Goal: Task Accomplishment & Management: Use online tool/utility

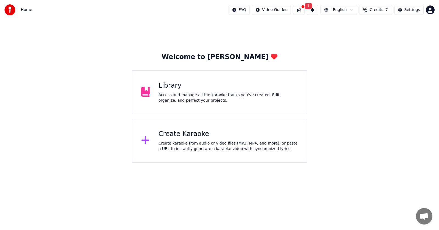
click at [213, 99] on div "Access and manage all the karaoke tracks you’ve created. Edit, organize, and pe…" at bounding box center [229, 97] width 140 height 11
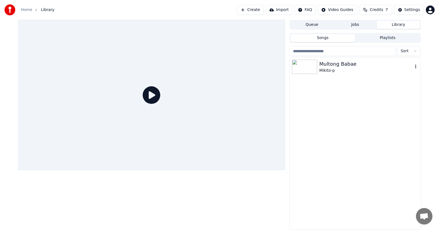
click at [347, 66] on div "Multong Babae" at bounding box center [366, 64] width 94 height 8
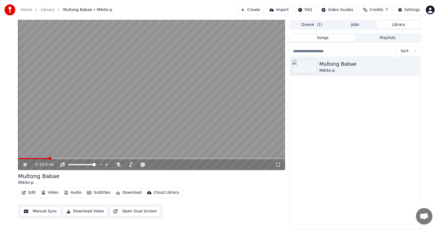
drag, startPoint x: 21, startPoint y: 157, endPoint x: 23, endPoint y: 159, distance: 3.1
click at [21, 157] on video at bounding box center [151, 95] width 267 height 150
click at [21, 158] on span at bounding box center [33, 158] width 31 height 1
click at [22, 161] on div "0:03 / 4:46" at bounding box center [151, 164] width 267 height 11
click at [25, 164] on icon at bounding box center [24, 164] width 3 height 4
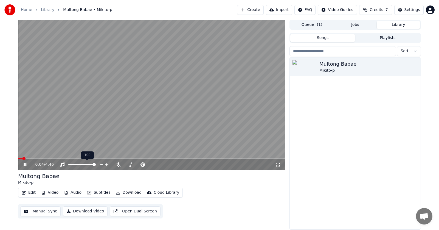
click at [91, 165] on span at bounding box center [81, 164] width 27 height 1
click at [91, 165] on span at bounding box center [89, 164] width 3 height 3
click at [93, 165] on span at bounding box center [81, 164] width 27 height 1
click at [94, 165] on div at bounding box center [87, 164] width 44 height 5
click at [92, 164] on span at bounding box center [91, 164] width 3 height 3
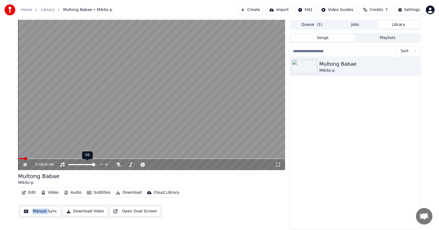
click at [95, 165] on span at bounding box center [81, 164] width 27 height 1
click at [93, 164] on span at bounding box center [93, 164] width 3 height 3
click at [96, 164] on span at bounding box center [81, 164] width 27 height 1
click at [231, 193] on div "Edit Video Audio Subtitles Download Cloud Library Manual Sync Download Video Op…" at bounding box center [151, 202] width 267 height 31
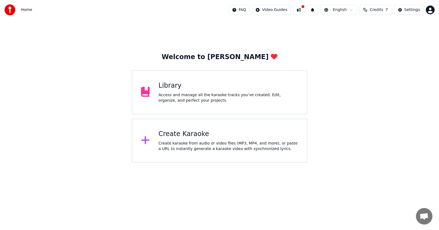
click at [192, 83] on div "Library" at bounding box center [229, 85] width 140 height 9
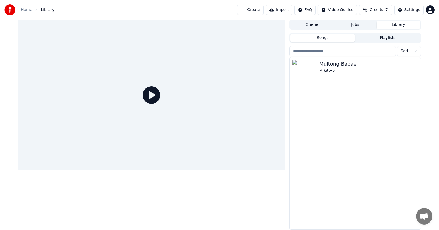
click at [148, 97] on icon at bounding box center [152, 95] width 18 height 18
click at [314, 70] on img at bounding box center [304, 67] width 25 height 14
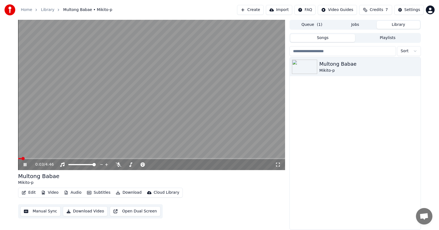
click at [278, 166] on icon at bounding box center [277, 164] width 5 height 4
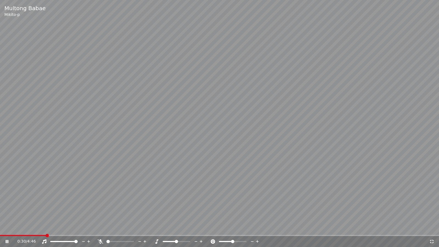
click at [46, 229] on span at bounding box center [219, 235] width 439 height 1
click at [84, 229] on span at bounding box center [64, 235] width 129 height 1
click at [59, 229] on span at bounding box center [62, 235] width 125 height 1
drag, startPoint x: 64, startPoint y: 234, endPoint x: 65, endPoint y: 237, distance: 3.0
click at [64, 229] on video at bounding box center [219, 123] width 439 height 247
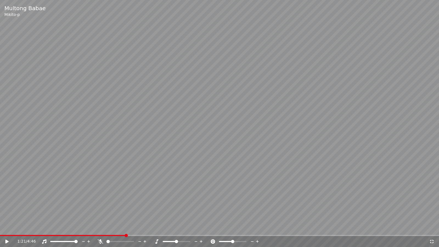
click at [65, 229] on div "1:21 / 4:46" at bounding box center [219, 241] width 439 height 11
click at [63, 229] on span at bounding box center [63, 235] width 126 height 1
click at [7, 229] on icon at bounding box center [6, 241] width 3 height 4
click at [95, 229] on span at bounding box center [47, 235] width 95 height 1
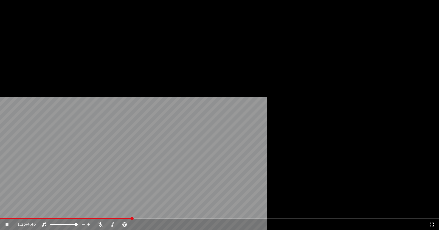
click at [28, 46] on button "Edit" at bounding box center [28, 42] width 18 height 8
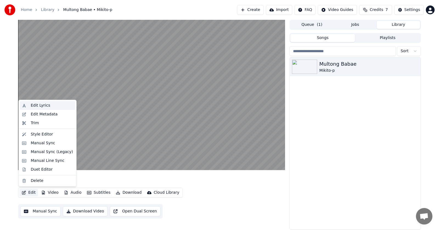
click at [45, 106] on div "Edit Lyrics" at bounding box center [40, 105] width 19 height 5
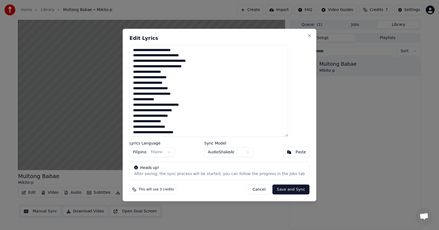
click at [253, 191] on button "Cancel" at bounding box center [259, 189] width 22 height 10
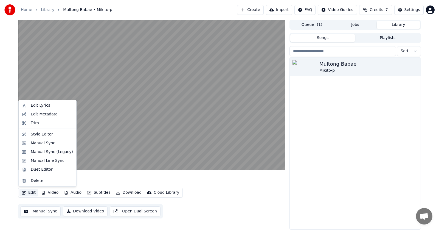
click at [30, 194] on button "Edit" at bounding box center [28, 192] width 18 height 8
click at [53, 142] on div "Manual Sync" at bounding box center [52, 142] width 42 height 5
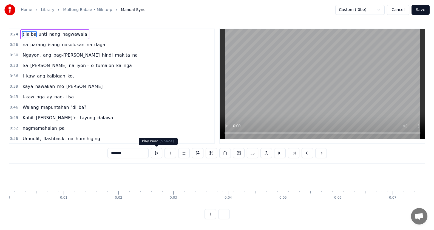
click at [155, 155] on button at bounding box center [157, 153] width 12 height 10
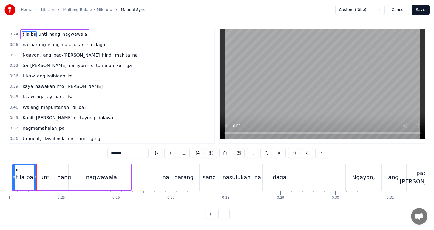
click at [155, 155] on button at bounding box center [157, 153] width 12 height 10
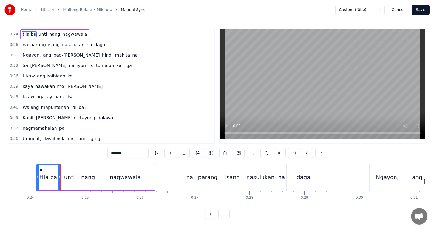
click at [155, 155] on button at bounding box center [157, 153] width 12 height 10
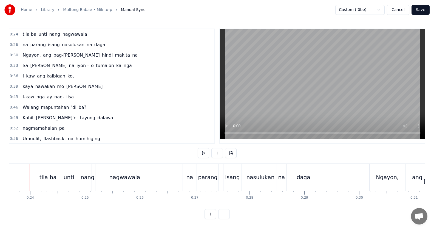
scroll to position [0, 1288]
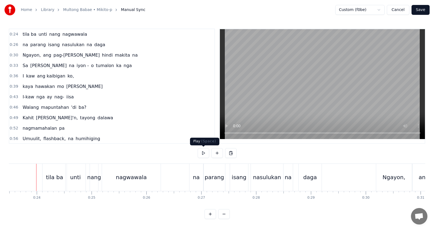
click at [205, 151] on button at bounding box center [204, 153] width 12 height 10
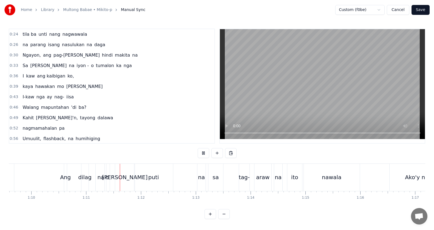
scroll to position [0, 3874]
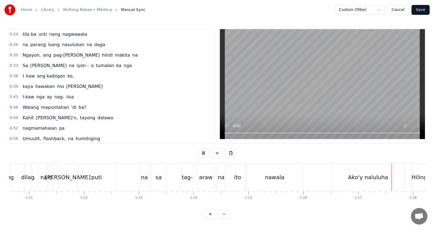
click at [206, 154] on button at bounding box center [204, 153] width 12 height 10
click at [361, 176] on div "Ako'y naluluha" at bounding box center [368, 177] width 40 height 8
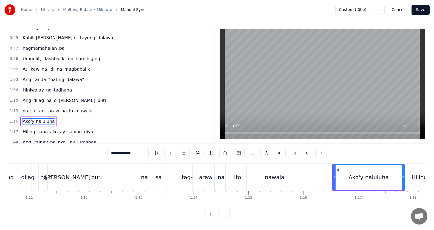
scroll to position [115, 0]
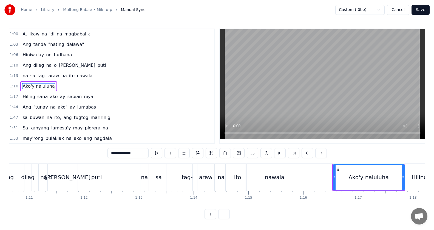
click at [47, 87] on span "Ako'y naluluha" at bounding box center [38, 86] width 33 height 6
click at [43, 87] on span "Ako'y naluluha" at bounding box center [38, 86] width 33 height 6
click at [141, 154] on input "**********" at bounding box center [127, 153] width 41 height 10
type input "**********"
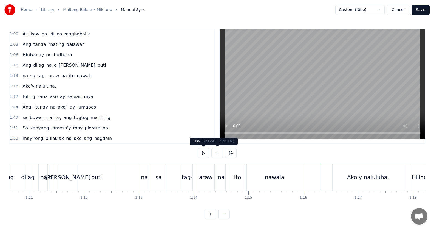
click at [205, 155] on button at bounding box center [204, 153] width 12 height 10
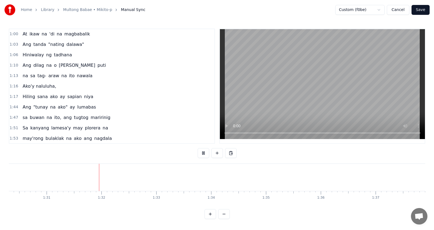
scroll to position [0, 4984]
click at [205, 155] on button at bounding box center [204, 153] width 12 height 10
click at [87, 110] on div "Ang "tunay na ako" ay lumabas" at bounding box center [59, 107] width 78 height 10
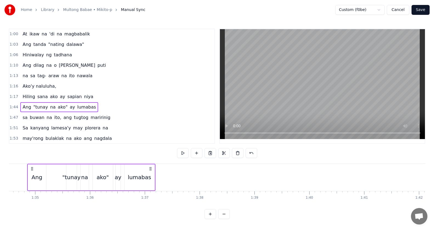
scroll to position [0, 5182]
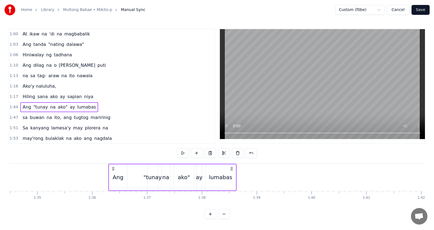
drag, startPoint x: 208, startPoint y: 168, endPoint x: 115, endPoint y: 176, distance: 93.8
click at [115, 176] on div "Ang "tunay na ako" ay lumabas" at bounding box center [172, 176] width 128 height 27
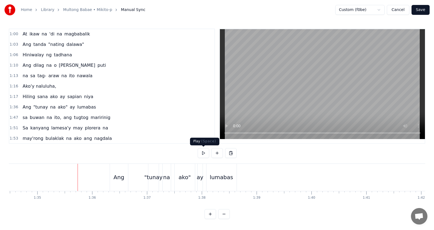
click at [200, 155] on button at bounding box center [204, 153] width 12 height 10
click at [72, 111] on div "Ang "tunay na ako" ay lumabas" at bounding box center [59, 107] width 78 height 10
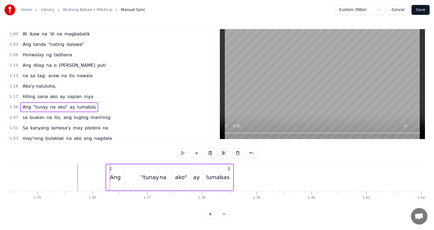
drag, startPoint x: 114, startPoint y: 167, endPoint x: 105, endPoint y: 168, distance: 8.9
click at [108, 168] on icon at bounding box center [110, 168] width 4 height 4
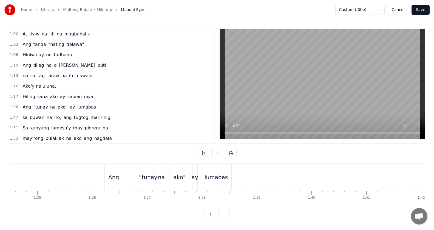
click at [200, 154] on button at bounding box center [204, 153] width 12 height 10
click at [153, 176] on div at bounding box center [153, 176] width 0 height 27
click at [147, 169] on div ""tunay" at bounding box center [148, 176] width 10 height 27
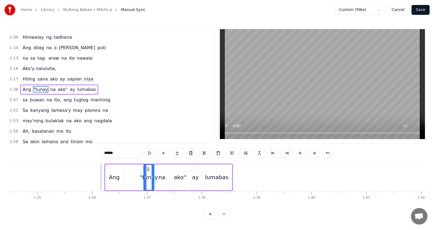
scroll to position [136, 0]
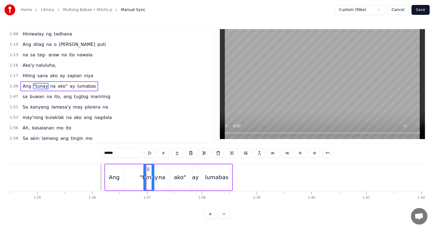
click at [148, 169] on icon at bounding box center [148, 169] width 4 height 4
drag, startPoint x: 149, startPoint y: 170, endPoint x: 139, endPoint y: 170, distance: 9.9
click at [132, 170] on icon at bounding box center [130, 169] width 4 height 4
click at [162, 174] on div "na" at bounding box center [162, 177] width 7 height 8
drag, startPoint x: 162, startPoint y: 169, endPoint x: 150, endPoint y: 168, distance: 12.1
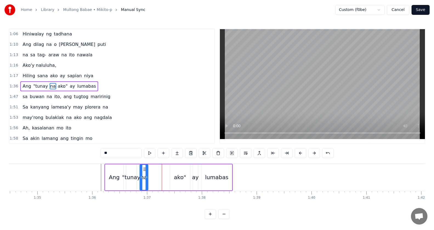
click at [144, 169] on icon at bounding box center [144, 169] width 4 height 4
click at [176, 171] on div "ako"" at bounding box center [180, 177] width 20 height 26
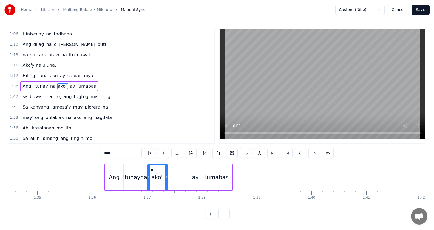
drag, startPoint x: 172, startPoint y: 168, endPoint x: 152, endPoint y: 169, distance: 19.5
click at [152, 169] on icon at bounding box center [152, 169] width 4 height 4
click at [195, 172] on div "ay" at bounding box center [195, 177] width 5 height 26
drag, startPoint x: 198, startPoint y: 169, endPoint x: 193, endPoint y: 172, distance: 5.8
click at [171, 169] on icon at bounding box center [170, 169] width 4 height 4
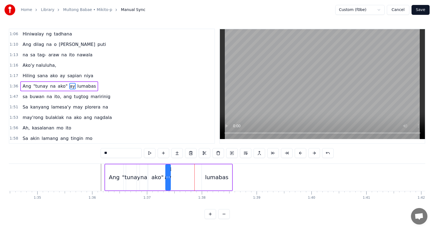
click at [204, 173] on div "lumabas" at bounding box center [217, 177] width 30 height 26
type input "*******"
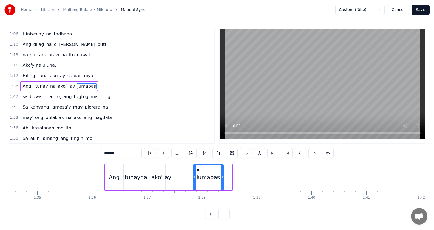
drag, startPoint x: 208, startPoint y: 170, endPoint x: 202, endPoint y: 171, distance: 5.5
click at [199, 170] on icon at bounding box center [198, 169] width 4 height 4
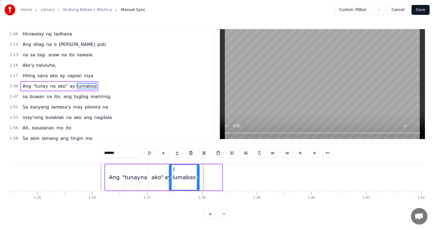
drag, startPoint x: 197, startPoint y: 168, endPoint x: 174, endPoint y: 171, distance: 23.0
click at [174, 171] on icon at bounding box center [174, 169] width 4 height 4
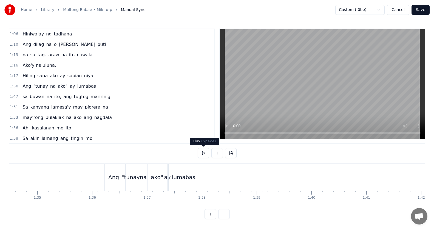
click at [198, 155] on button at bounding box center [204, 153] width 12 height 10
click at [202, 154] on button at bounding box center [204, 153] width 12 height 10
click at [195, 177] on div "lumabas" at bounding box center [184, 176] width 30 height 27
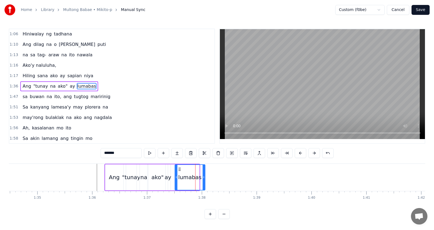
drag, startPoint x: 174, startPoint y: 168, endPoint x: 180, endPoint y: 169, distance: 5.9
click at [180, 169] on icon at bounding box center [179, 169] width 4 height 4
click at [204, 173] on div at bounding box center [204, 177] width 2 height 25
click at [205, 176] on div "lumabas" at bounding box center [190, 177] width 31 height 26
drag, startPoint x: 205, startPoint y: 177, endPoint x: 212, endPoint y: 177, distance: 7.1
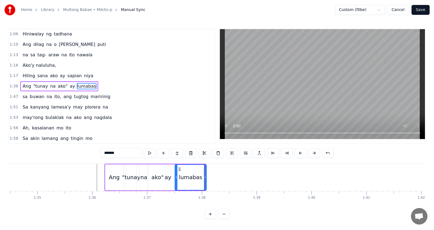
click at [206, 177] on icon at bounding box center [205, 177] width 2 height 4
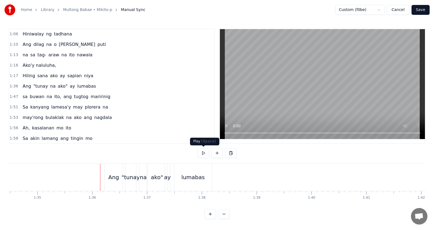
click at [202, 153] on button at bounding box center [204, 153] width 12 height 10
click at [202, 152] on button at bounding box center [204, 153] width 12 height 10
click at [55, 100] on div "sa buwan na ito, ang tugtog maririnig" at bounding box center [66, 97] width 92 height 10
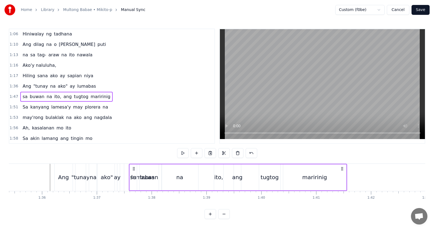
scroll to position [0, 5230]
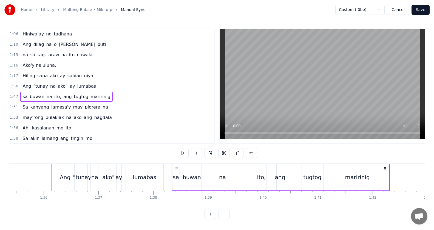
drag, startPoint x: 41, startPoint y: 167, endPoint x: 176, endPoint y: 168, distance: 135.2
click at [176, 168] on icon at bounding box center [176, 168] width 4 height 4
click at [193, 174] on div "buwan" at bounding box center [192, 177] width 18 height 8
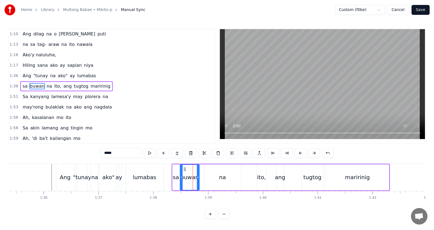
click at [186, 168] on icon at bounding box center [185, 169] width 4 height 4
drag, startPoint x: 198, startPoint y: 176, endPoint x: 191, endPoint y: 175, distance: 6.9
click at [191, 175] on icon at bounding box center [191, 177] width 2 height 4
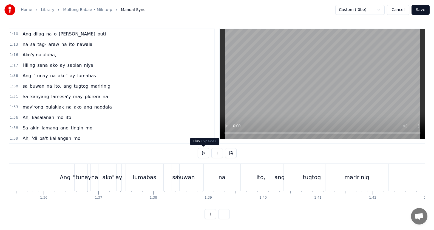
click at [202, 155] on button at bounding box center [204, 153] width 12 height 10
click at [202, 154] on button at bounding box center [204, 153] width 12 height 10
click at [88, 90] on div "sa buwan na ito, ang tugtog maririnig" at bounding box center [66, 86] width 92 height 10
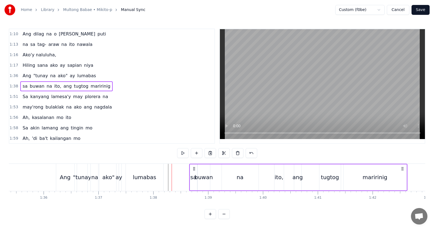
click at [196, 170] on icon at bounding box center [194, 168] width 4 height 4
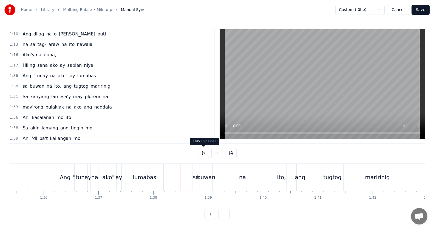
click at [203, 154] on button at bounding box center [204, 153] width 12 height 10
click at [203, 153] on button at bounding box center [204, 153] width 12 height 10
click at [284, 175] on div "ito," at bounding box center [281, 177] width 9 height 8
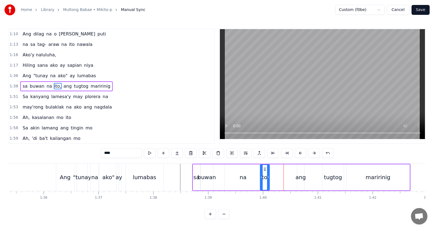
drag, startPoint x: 282, startPoint y: 169, endPoint x: 264, endPoint y: 168, distance: 17.3
click at [264, 168] on icon at bounding box center [265, 169] width 4 height 4
click at [298, 174] on div "ang" at bounding box center [301, 177] width 10 height 8
drag, startPoint x: 301, startPoint y: 169, endPoint x: 298, endPoint y: 174, distance: 6.5
click at [278, 169] on div "ang" at bounding box center [278, 177] width 7 height 25
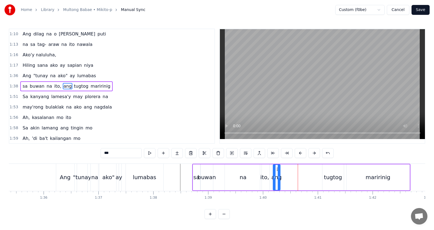
click at [338, 177] on div "tugtog" at bounding box center [333, 177] width 18 height 8
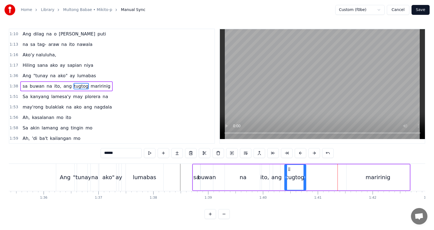
drag, startPoint x: 324, startPoint y: 168, endPoint x: 300, endPoint y: 171, distance: 24.6
click at [287, 170] on icon at bounding box center [289, 169] width 4 height 4
click at [386, 171] on div "maririnig" at bounding box center [378, 177] width 63 height 26
type input "*********"
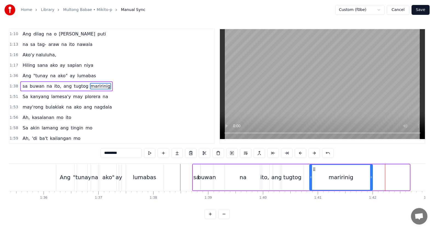
drag, startPoint x: 351, startPoint y: 169, endPoint x: 312, endPoint y: 177, distance: 40.3
click at [314, 177] on div "maririnig" at bounding box center [341, 177] width 63 height 25
drag, startPoint x: 311, startPoint y: 177, endPoint x: 342, endPoint y: 176, distance: 31.5
click at [337, 182] on div at bounding box center [336, 177] width 2 height 25
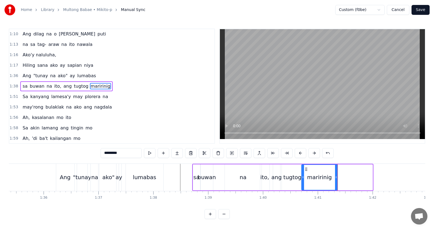
drag, startPoint x: 338, startPoint y: 168, endPoint x: 306, endPoint y: 167, distance: 32.1
click at [306, 167] on icon at bounding box center [306, 169] width 4 height 4
drag, startPoint x: 336, startPoint y: 176, endPoint x: 359, endPoint y: 181, distance: 22.8
click at [353, 181] on div at bounding box center [352, 177] width 2 height 25
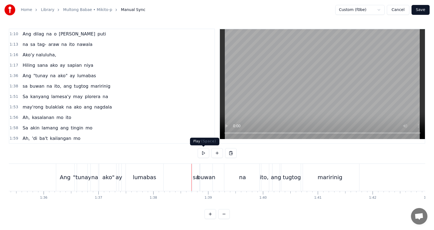
click at [201, 155] on button at bounding box center [204, 153] width 12 height 10
click at [204, 156] on button at bounding box center [204, 153] width 12 height 10
click at [264, 176] on div "ito," at bounding box center [264, 177] width 9 height 8
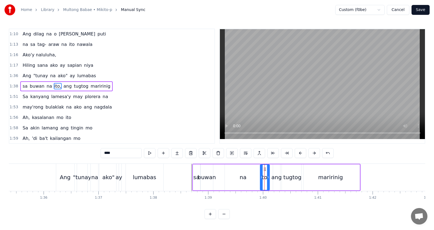
click at [265, 169] on div at bounding box center [264, 176] width 0 height 27
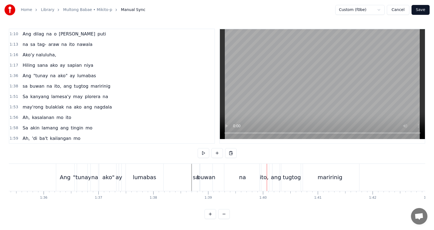
click at [264, 168] on div "ito," at bounding box center [264, 176] width 9 height 27
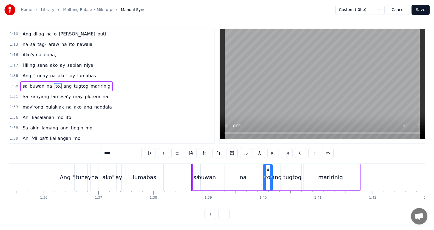
drag, startPoint x: 264, startPoint y: 168, endPoint x: 267, endPoint y: 169, distance: 3.4
click at [267, 169] on icon at bounding box center [268, 169] width 4 height 4
click at [275, 173] on div "ang" at bounding box center [276, 177] width 10 height 8
click at [277, 169] on icon at bounding box center [278, 169] width 4 height 4
click at [279, 169] on circle at bounding box center [279, 169] width 0 height 0
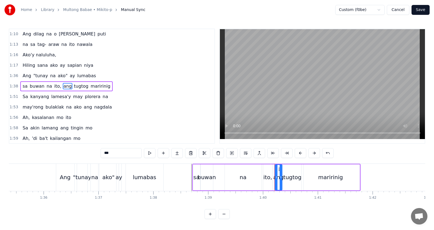
click at [292, 171] on div "tugtog" at bounding box center [292, 177] width 21 height 26
drag, startPoint x: 286, startPoint y: 168, endPoint x: 292, endPoint y: 170, distance: 6.0
click at [292, 170] on icon at bounding box center [292, 169] width 4 height 4
click at [324, 173] on div "maririnig" at bounding box center [330, 177] width 25 height 8
type input "*********"
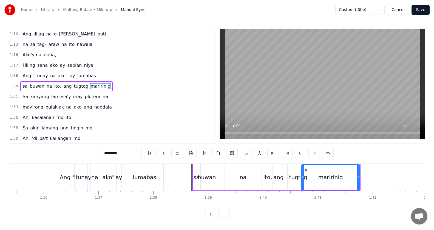
click at [307, 168] on icon at bounding box center [306, 169] width 4 height 4
click at [315, 170] on icon at bounding box center [315, 169] width 4 height 4
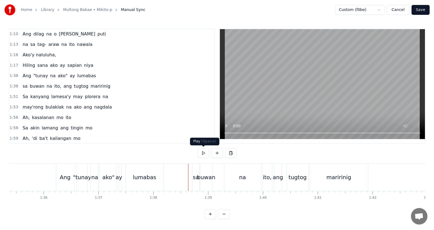
click at [207, 154] on button at bounding box center [204, 153] width 12 height 10
click at [205, 153] on button at bounding box center [204, 153] width 12 height 10
click at [65, 100] on div "Sa kanyang lamesa'y may plorera na" at bounding box center [65, 97] width 90 height 10
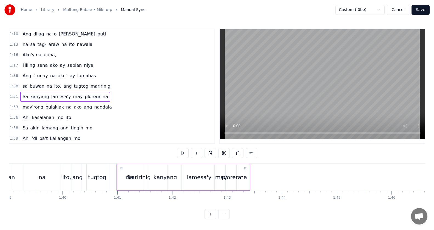
scroll to position [0, 5420]
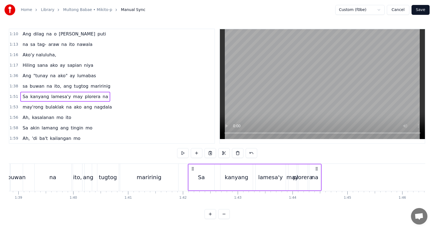
drag, startPoint x: 40, startPoint y: 167, endPoint x: 189, endPoint y: 169, distance: 149.5
click at [191, 170] on icon at bounding box center [193, 168] width 4 height 4
click at [204, 175] on div "Sa" at bounding box center [201, 177] width 7 height 8
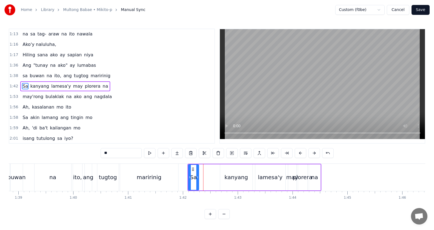
drag, startPoint x: 212, startPoint y: 177, endPoint x: 218, endPoint y: 176, distance: 5.7
click at [198, 176] on icon at bounding box center [197, 177] width 2 height 4
click at [231, 176] on div "kanyang" at bounding box center [237, 177] width 24 height 8
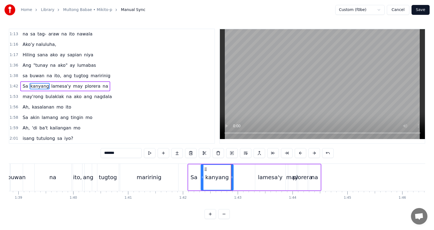
drag, startPoint x: 219, startPoint y: 167, endPoint x: 225, endPoint y: 172, distance: 8.2
click at [205, 168] on icon at bounding box center [205, 169] width 4 height 4
drag, startPoint x: 233, startPoint y: 174, endPoint x: 244, endPoint y: 177, distance: 12.2
click at [220, 173] on div at bounding box center [219, 177] width 2 height 25
click at [270, 181] on div "lamesa'y" at bounding box center [270, 177] width 30 height 26
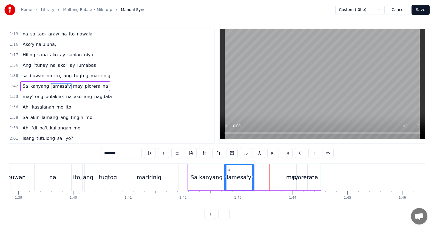
drag, startPoint x: 260, startPoint y: 170, endPoint x: 229, endPoint y: 173, distance: 31.4
click at [229, 173] on div "lamesa'y" at bounding box center [239, 177] width 30 height 25
drag, startPoint x: 253, startPoint y: 177, endPoint x: 248, endPoint y: 176, distance: 4.3
click at [245, 176] on icon at bounding box center [246, 177] width 2 height 4
click at [290, 176] on div "may" at bounding box center [292, 177] width 12 height 8
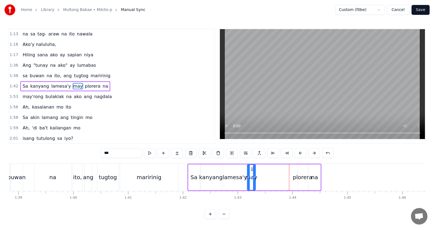
drag, startPoint x: 287, startPoint y: 167, endPoint x: 287, endPoint y: 174, distance: 6.9
click at [251, 169] on icon at bounding box center [252, 169] width 4 height 4
click at [302, 173] on div "plorera" at bounding box center [302, 177] width 19 height 8
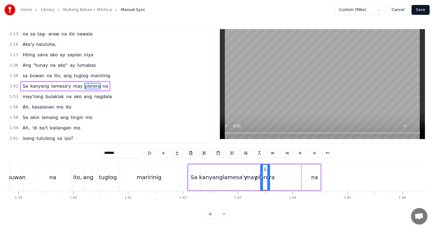
drag, startPoint x: 301, startPoint y: 168, endPoint x: 265, endPoint y: 170, distance: 35.4
click at [265, 170] on icon at bounding box center [265, 169] width 4 height 4
click at [269, 176] on icon at bounding box center [268, 177] width 2 height 4
drag, startPoint x: 269, startPoint y: 176, endPoint x: 279, endPoint y: 179, distance: 10.8
click at [279, 179] on icon at bounding box center [279, 177] width 2 height 4
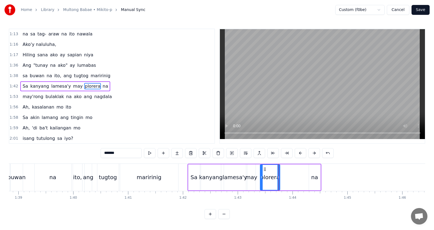
click at [314, 173] on div "na" at bounding box center [314, 177] width 7 height 8
type input "**"
drag, startPoint x: 313, startPoint y: 169, endPoint x: 285, endPoint y: 170, distance: 28.5
click at [285, 170] on icon at bounding box center [285, 169] width 4 height 4
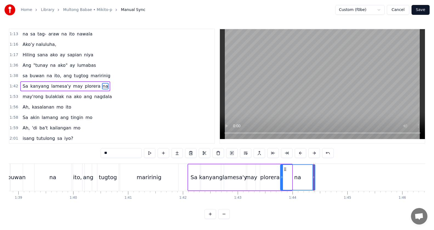
drag, startPoint x: 291, startPoint y: 177, endPoint x: 230, endPoint y: 173, distance: 61.8
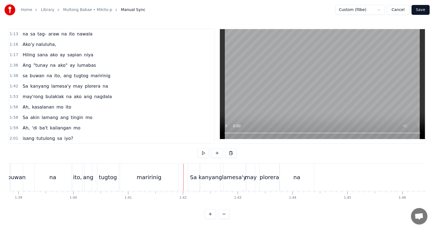
click at [203, 156] on button at bounding box center [204, 153] width 12 height 10
click at [202, 155] on button at bounding box center [204, 153] width 12 height 10
click at [202, 154] on button at bounding box center [204, 153] width 12 height 10
click at [205, 155] on button at bounding box center [204, 153] width 12 height 10
click at [84, 89] on span "plorera" at bounding box center [92, 86] width 17 height 6
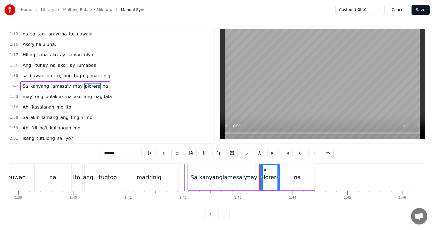
click at [73, 90] on div "Sa kanyang lamesa'y may plorera na" at bounding box center [65, 86] width 90 height 10
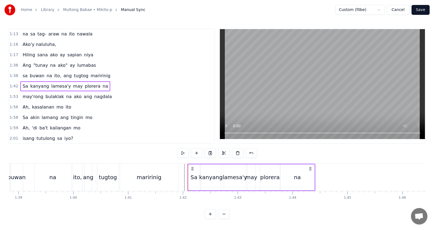
click at [193, 168] on icon at bounding box center [192, 168] width 4 height 4
drag, startPoint x: 193, startPoint y: 167, endPoint x: 205, endPoint y: 170, distance: 11.6
click at [205, 170] on icon at bounding box center [203, 168] width 4 height 4
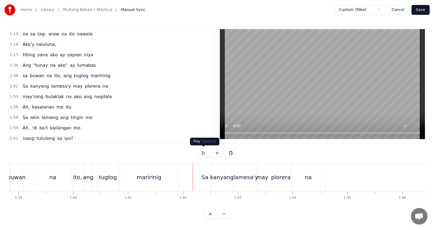
click at [203, 154] on button at bounding box center [204, 153] width 12 height 10
click at [203, 153] on button at bounding box center [204, 153] width 12 height 10
click at [265, 176] on div "may" at bounding box center [262, 177] width 12 height 8
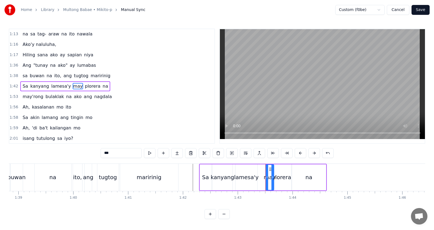
drag, startPoint x: 264, startPoint y: 169, endPoint x: 276, endPoint y: 171, distance: 13.1
click at [268, 169] on icon at bounding box center [270, 169] width 4 height 4
click at [280, 172] on div "plorera" at bounding box center [282, 177] width 20 height 26
drag, startPoint x: 276, startPoint y: 168, endPoint x: 285, endPoint y: 169, distance: 9.1
click at [285, 169] on icon at bounding box center [285, 169] width 4 height 4
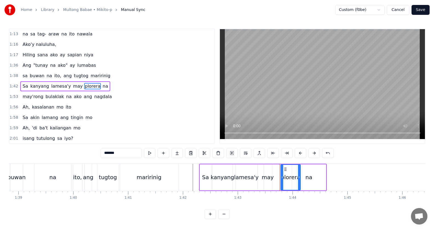
click at [316, 175] on div "na" at bounding box center [309, 177] width 34 height 26
type input "**"
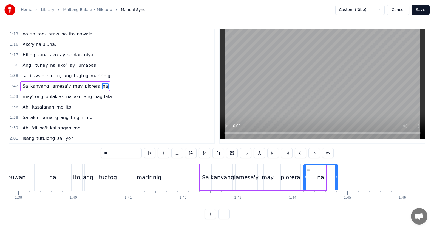
drag, startPoint x: 302, startPoint y: 169, endPoint x: 268, endPoint y: 176, distance: 35.0
click at [309, 171] on icon at bounding box center [308, 169] width 4 height 4
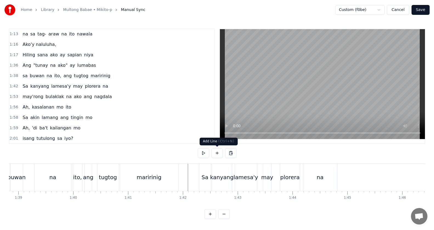
click at [206, 151] on button at bounding box center [204, 153] width 12 height 10
click at [208, 151] on button at bounding box center [204, 153] width 12 height 10
click at [203, 152] on button at bounding box center [204, 153] width 12 height 10
click at [251, 180] on div "lamesa'y" at bounding box center [246, 177] width 25 height 8
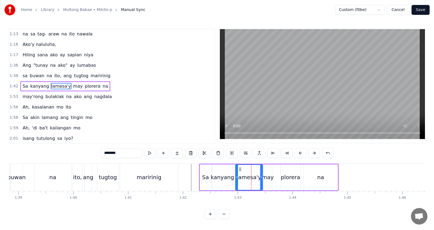
drag, startPoint x: 257, startPoint y: 178, endPoint x: 266, endPoint y: 177, distance: 9.4
click at [262, 178] on icon at bounding box center [261, 177] width 2 height 4
click at [267, 176] on div "may" at bounding box center [268, 177] width 12 height 8
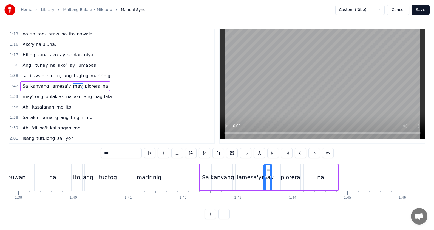
click at [268, 168] on icon at bounding box center [268, 169] width 4 height 4
drag, startPoint x: 268, startPoint y: 167, endPoint x: 274, endPoint y: 168, distance: 6.3
click at [273, 168] on circle at bounding box center [273, 167] width 0 height 0
click at [255, 173] on div "lamesa'y" at bounding box center [249, 177] width 25 height 8
type input "********"
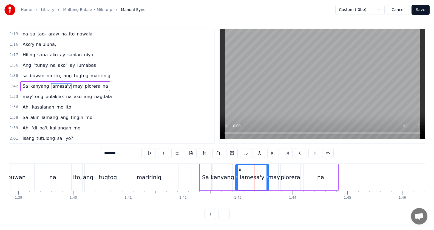
click at [268, 177] on icon at bounding box center [268, 177] width 2 height 4
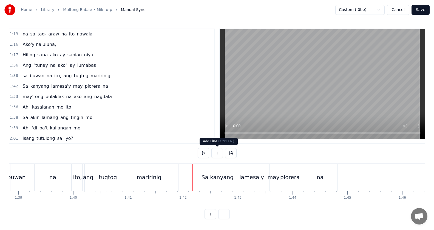
click at [209, 151] on button at bounding box center [204, 153] width 12 height 10
click at [292, 176] on div "plorera" at bounding box center [289, 177] width 19 height 8
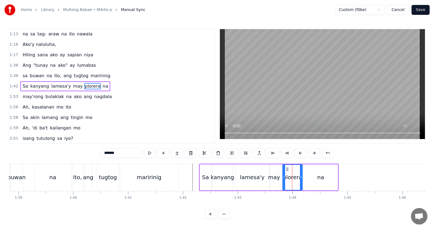
click at [288, 169] on circle at bounding box center [288, 169] width 0 height 0
click at [274, 175] on div "may" at bounding box center [274, 177] width 12 height 8
drag, startPoint x: 274, startPoint y: 175, endPoint x: 285, endPoint y: 176, distance: 11.0
click at [282, 176] on icon at bounding box center [281, 177] width 2 height 4
click at [297, 176] on div "plorera" at bounding box center [292, 177] width 19 height 8
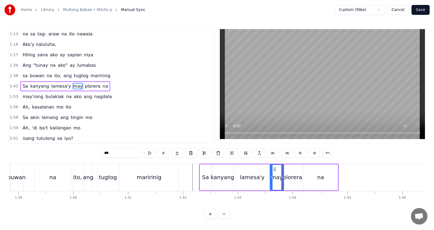
type input "*******"
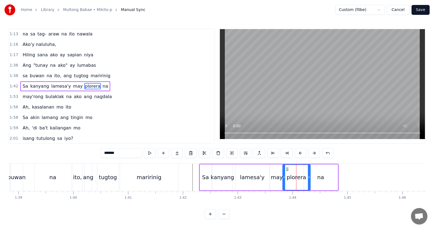
drag, startPoint x: 302, startPoint y: 177, endPoint x: 305, endPoint y: 177, distance: 3.4
click at [309, 177] on icon at bounding box center [309, 177] width 2 height 4
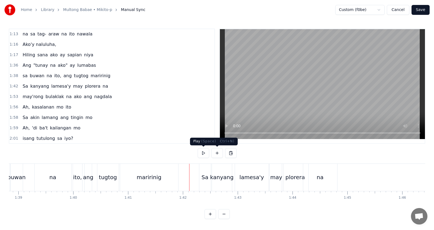
click at [205, 155] on button at bounding box center [204, 153] width 12 height 10
click at [70, 101] on div "may'rong bulaklak na ako ang nagdala" at bounding box center [67, 97] width 94 height 10
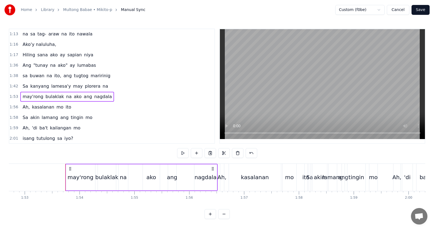
scroll to position [0, 6211]
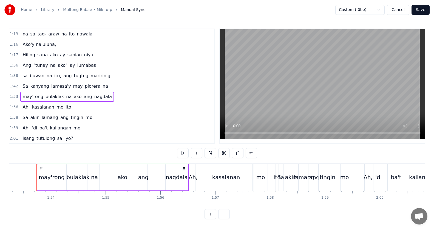
click at [41, 168] on icon at bounding box center [41, 168] width 4 height 4
click at [41, 169] on icon at bounding box center [41, 168] width 4 height 4
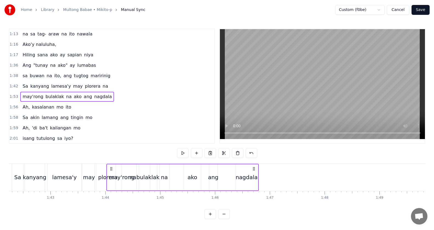
scroll to position [0, 5608]
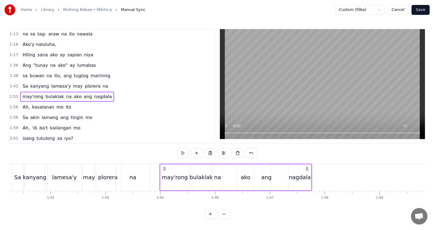
drag, startPoint x: 41, startPoint y: 169, endPoint x: 166, endPoint y: 172, distance: 125.1
click at [163, 172] on div "may'rong bulaklak na ako ang nagdala" at bounding box center [236, 176] width 152 height 27
click at [182, 175] on div "may'rong" at bounding box center [173, 177] width 26 height 8
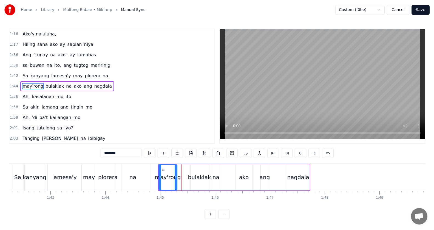
drag, startPoint x: 182, startPoint y: 175, endPoint x: 176, endPoint y: 176, distance: 5.9
click at [176, 176] on icon at bounding box center [176, 177] width 2 height 4
drag, startPoint x: 187, startPoint y: 179, endPoint x: 192, endPoint y: 178, distance: 5.1
click at [187, 179] on div "may'rong bulaklak na ako ang nagdala" at bounding box center [234, 176] width 152 height 27
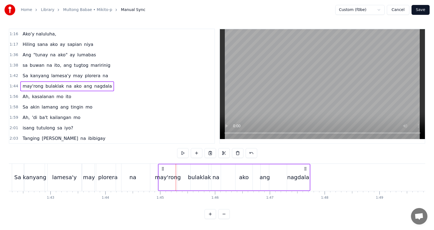
click at [194, 178] on div "bulaklak" at bounding box center [199, 177] width 23 height 8
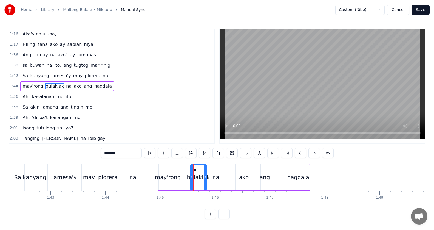
drag, startPoint x: 207, startPoint y: 175, endPoint x: 198, endPoint y: 174, distance: 9.2
click at [204, 176] on icon at bounding box center [205, 177] width 2 height 4
drag, startPoint x: 195, startPoint y: 169, endPoint x: 186, endPoint y: 168, distance: 8.9
click at [186, 168] on icon at bounding box center [186, 169] width 4 height 4
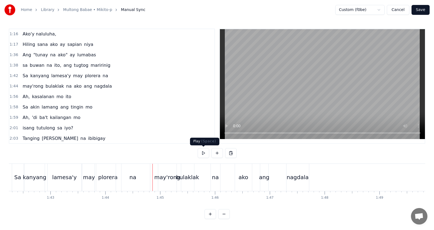
click at [204, 152] on button at bounding box center [204, 153] width 12 height 10
drag, startPoint x: 204, startPoint y: 152, endPoint x: 197, endPoint y: 157, distance: 9.0
click at [204, 152] on button at bounding box center [204, 153] width 12 height 10
click at [94, 89] on span "nagdala" at bounding box center [103, 86] width 19 height 6
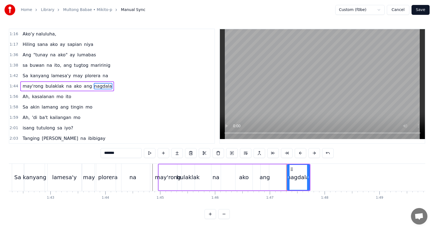
click at [63, 90] on div "may'rong bulaklak na ako ang nagdala" at bounding box center [67, 86] width 94 height 10
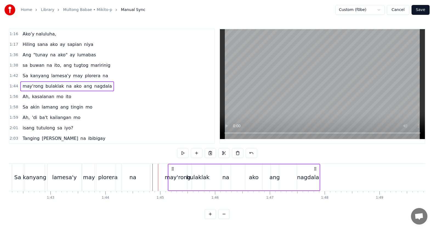
drag, startPoint x: 163, startPoint y: 167, endPoint x: 169, endPoint y: 168, distance: 6.5
click at [175, 170] on icon at bounding box center [173, 168] width 4 height 4
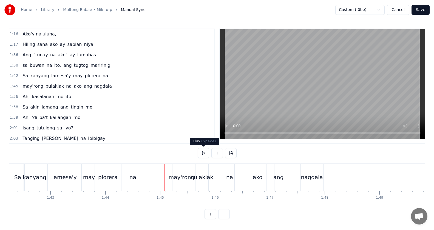
click at [200, 151] on button at bounding box center [204, 153] width 12 height 10
click at [203, 171] on div "bulaklak" at bounding box center [202, 176] width 13 height 27
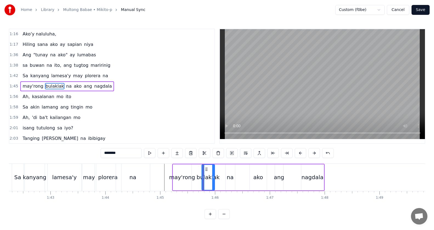
drag, startPoint x: 201, startPoint y: 167, endPoint x: 207, endPoint y: 169, distance: 6.0
click at [207, 169] on icon at bounding box center [206, 169] width 4 height 4
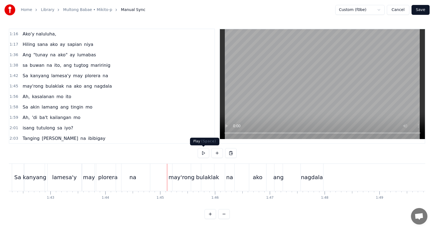
click at [200, 155] on button at bounding box center [204, 153] width 12 height 10
click at [201, 154] on button at bounding box center [204, 153] width 12 height 10
click at [258, 177] on div "ako" at bounding box center [258, 177] width 10 height 8
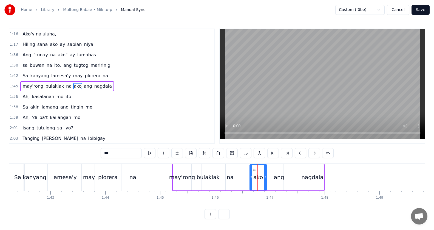
click at [228, 180] on div "na" at bounding box center [230, 177] width 7 height 8
type input "**"
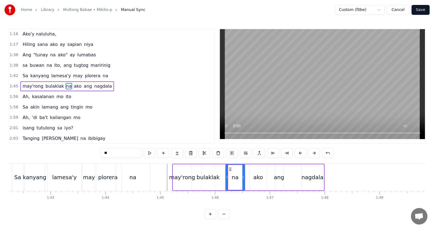
drag, startPoint x: 233, startPoint y: 175, endPoint x: 241, endPoint y: 179, distance: 8.7
click at [244, 179] on icon at bounding box center [243, 177] width 2 height 4
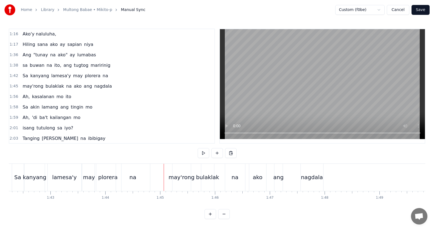
click at [205, 154] on button at bounding box center [204, 153] width 12 height 10
click at [205, 153] on button at bounding box center [204, 153] width 12 height 10
click at [201, 152] on button at bounding box center [204, 153] width 12 height 10
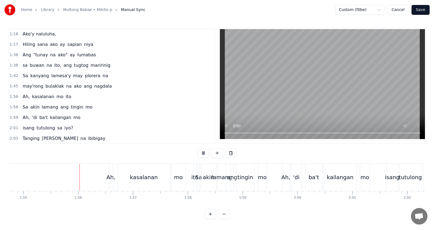
scroll to position [0, 6305]
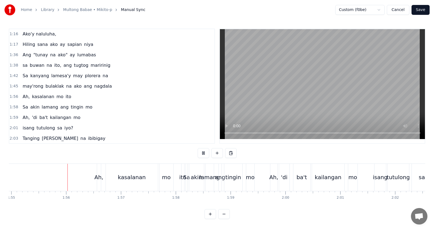
click at [205, 157] on button at bounding box center [204, 153] width 12 height 10
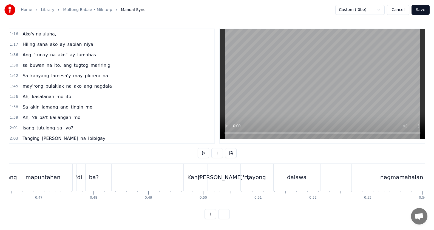
scroll to position [0, 2506]
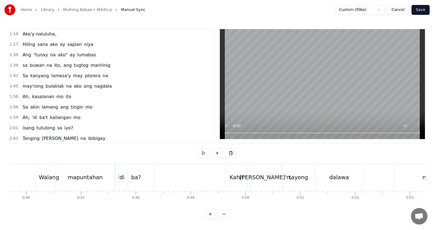
click at [203, 156] on button at bounding box center [204, 153] width 12 height 10
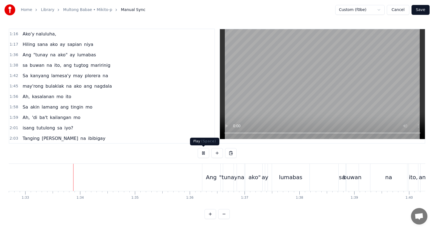
scroll to position [0, 5085]
click at [206, 155] on button at bounding box center [204, 153] width 12 height 10
click at [204, 177] on div "Ang" at bounding box center [211, 176] width 18 height 27
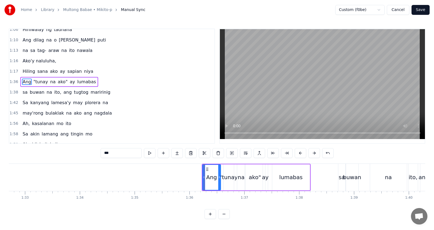
scroll to position [136, 0]
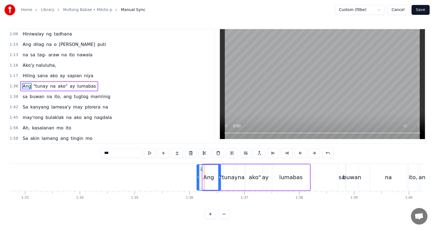
drag, startPoint x: 203, startPoint y: 176, endPoint x: 194, endPoint y: 174, distance: 9.6
click at [197, 174] on div at bounding box center [198, 177] width 2 height 25
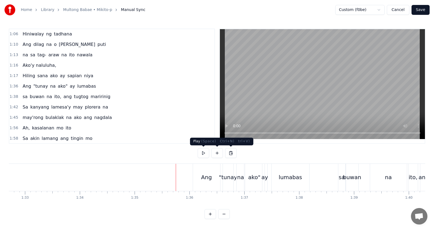
click at [206, 151] on button at bounding box center [204, 153] width 12 height 10
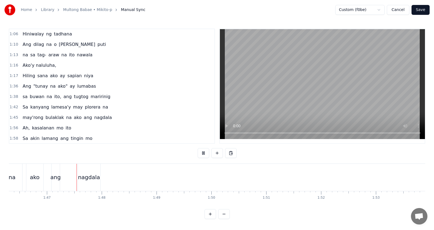
scroll to position [0, 5831]
click at [209, 155] on button at bounding box center [204, 153] width 12 height 10
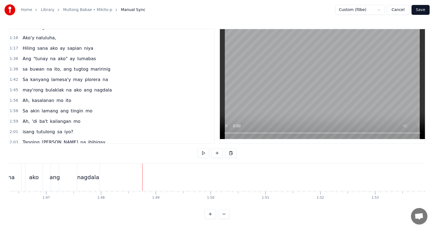
click at [60, 104] on div "Ah, kasalanan mo ito" at bounding box center [46, 100] width 53 height 10
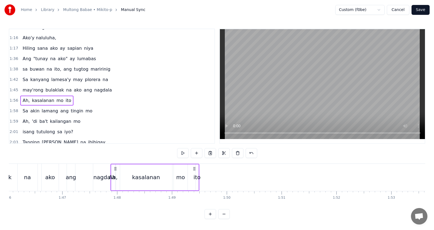
scroll to position [0, 5807]
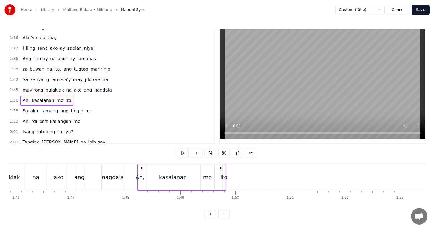
drag, startPoint x: 41, startPoint y: 167, endPoint x: 142, endPoint y: 164, distance: 100.9
click at [142, 164] on div "Ah, kasalanan mo ito" at bounding box center [181, 176] width 89 height 27
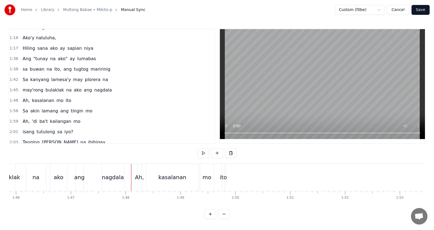
click at [203, 153] on button at bounding box center [204, 153] width 12 height 10
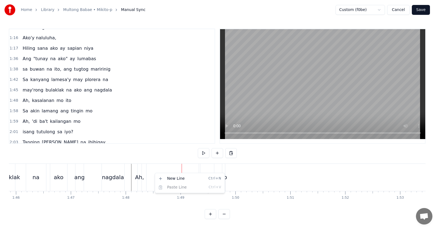
click at [62, 98] on html "Home Library Multong Babae • Mikito-p Manual Sync Custom (f0be) Cancel Save 0:2…" at bounding box center [219, 113] width 439 height 227
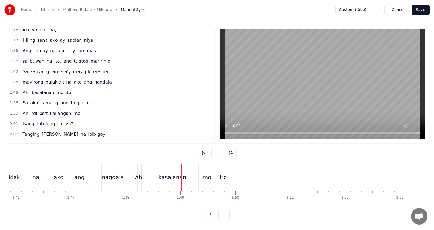
scroll to position [163, 0]
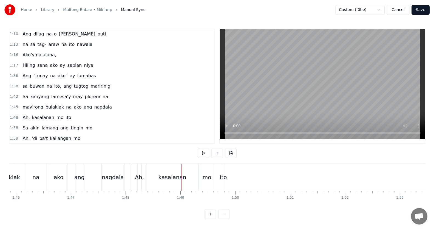
click at [51, 101] on div "0:24 tila ba unti nang nagwawala 0:26 na parang isang nasulukan na daga 0:30 Ng…" at bounding box center [112, 86] width 206 height 115
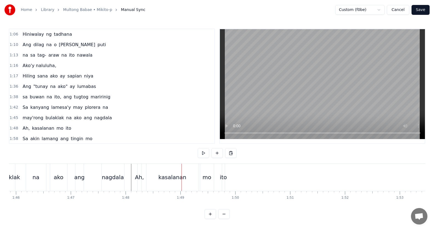
scroll to position [136, 0]
click at [60, 129] on div "Ah, kasalanan mo ito" at bounding box center [46, 128] width 53 height 10
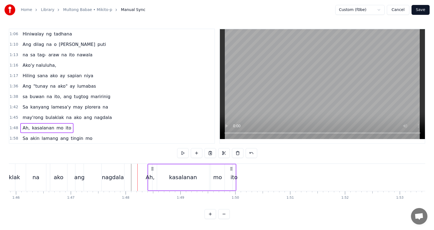
drag, startPoint x: 142, startPoint y: 166, endPoint x: 153, endPoint y: 168, distance: 10.9
click at [153, 168] on icon at bounding box center [152, 168] width 4 height 4
drag, startPoint x: 159, startPoint y: 169, endPoint x: 151, endPoint y: 166, distance: 8.9
click at [159, 168] on div "kasalanan" at bounding box center [184, 177] width 52 height 26
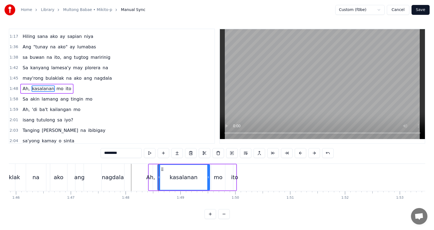
scroll to position [177, 0]
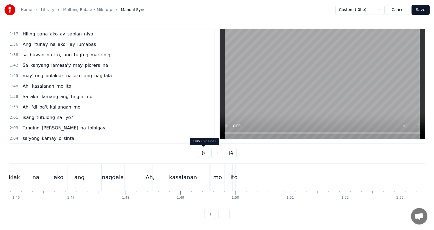
click at [204, 153] on button at bounding box center [204, 153] width 12 height 10
click at [202, 153] on button at bounding box center [204, 153] width 12 height 10
click at [63, 110] on div "Ah, 'di ba't kailangan mo" at bounding box center [51, 107] width 62 height 10
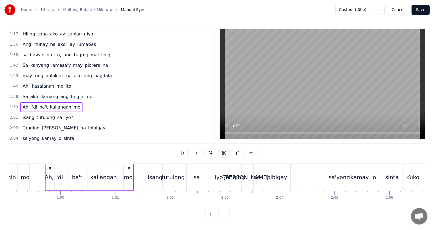
scroll to position [0, 6539]
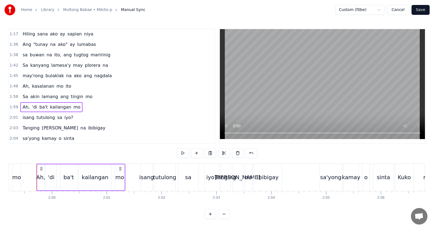
click at [40, 90] on div "Ah, kasalanan mo ito" at bounding box center [46, 86] width 53 height 10
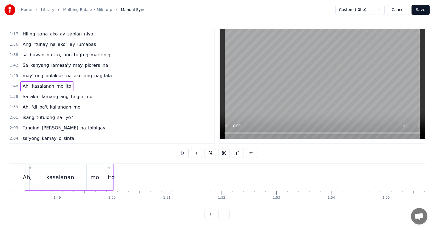
scroll to position [0, 5918]
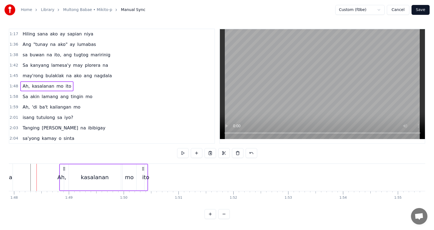
drag, startPoint x: 42, startPoint y: 168, endPoint x: 64, endPoint y: 169, distance: 22.8
click at [64, 169] on icon at bounding box center [64, 168] width 4 height 4
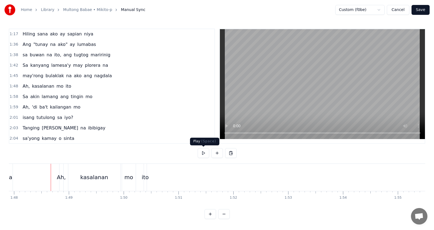
click at [201, 152] on button at bounding box center [204, 153] width 12 height 10
click at [94, 169] on div "kasalanan" at bounding box center [94, 176] width 52 height 27
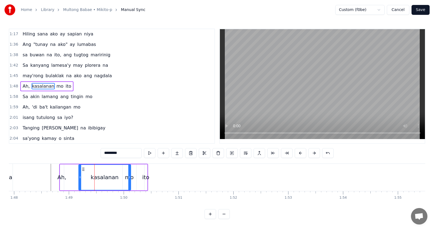
drag, startPoint x: 74, startPoint y: 168, endPoint x: 84, endPoint y: 170, distance: 10.2
click at [84, 170] on icon at bounding box center [83, 169] width 4 height 4
click at [134, 177] on div "mo" at bounding box center [130, 177] width 14 height 26
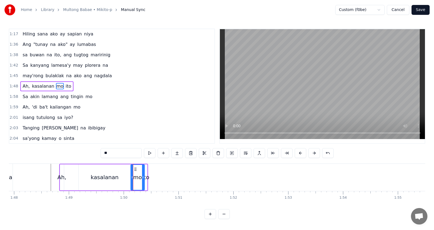
drag, startPoint x: 130, startPoint y: 169, endPoint x: 135, endPoint y: 171, distance: 5.9
click at [135, 171] on div "mo" at bounding box center [137, 177] width 13 height 25
drag, startPoint x: 143, startPoint y: 175, endPoint x: 157, endPoint y: 177, distance: 14.5
click at [152, 179] on div at bounding box center [151, 177] width 2 height 25
click at [152, 180] on div at bounding box center [151, 177] width 2 height 25
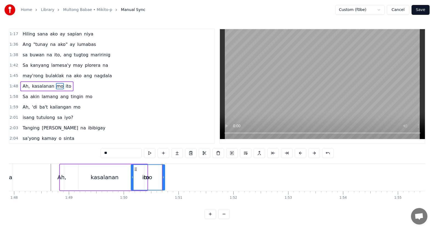
click at [65, 86] on span "ito" at bounding box center [68, 86] width 7 height 6
type input "***"
drag, startPoint x: 150, startPoint y: 169, endPoint x: 161, endPoint y: 170, distance: 11.3
click at [161, 170] on circle at bounding box center [161, 170] width 0 height 0
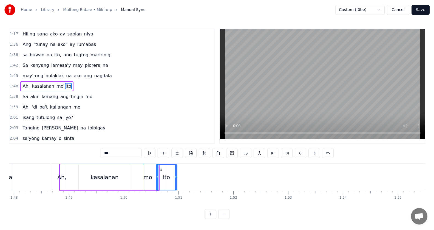
drag, startPoint x: 158, startPoint y: 176, endPoint x: 176, endPoint y: 177, distance: 18.4
click at [176, 177] on icon at bounding box center [176, 177] width 2 height 4
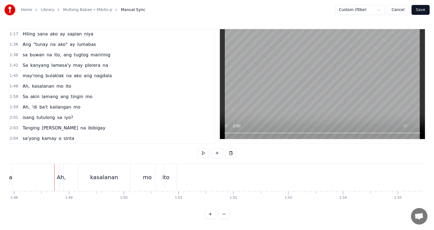
click at [204, 154] on button at bounding box center [204, 153] width 12 height 10
click at [203, 154] on button at bounding box center [204, 153] width 12 height 10
click at [56, 101] on div "Sa akin lamang ang tingin mo" at bounding box center [57, 97] width 74 height 10
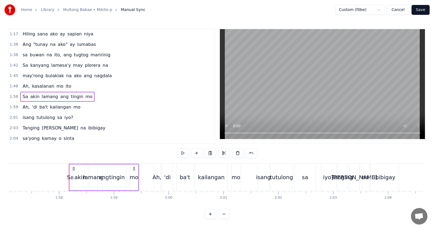
scroll to position [0, 6454]
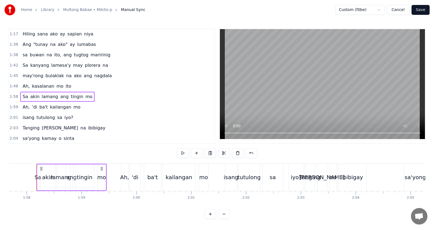
click at [42, 167] on circle at bounding box center [42, 167] width 0 height 0
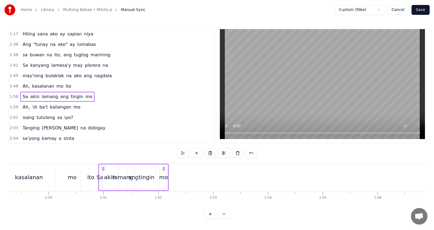
scroll to position [0, 5993]
drag, startPoint x: 41, startPoint y: 169, endPoint x: 118, endPoint y: 169, distance: 76.8
click at [118, 169] on icon at bounding box center [118, 168] width 4 height 4
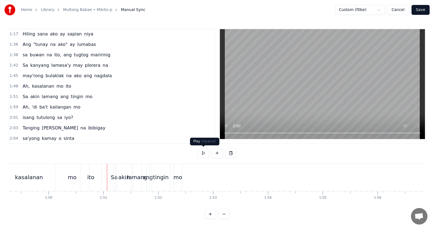
click at [203, 153] on button at bounding box center [204, 153] width 12 height 10
click at [122, 179] on div "akin" at bounding box center [124, 177] width 12 height 8
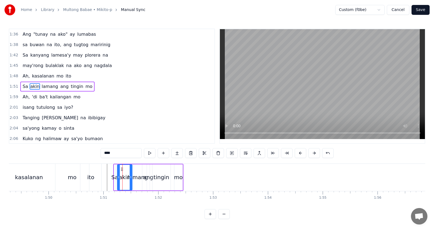
scroll to position [188, 0]
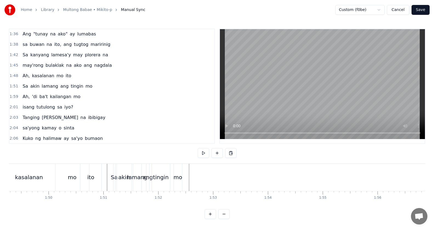
click at [120, 176] on div "akin" at bounding box center [124, 177] width 12 height 8
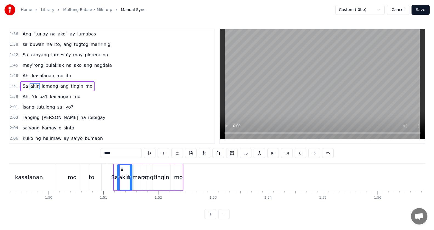
click at [179, 176] on div "mo" at bounding box center [178, 177] width 9 height 8
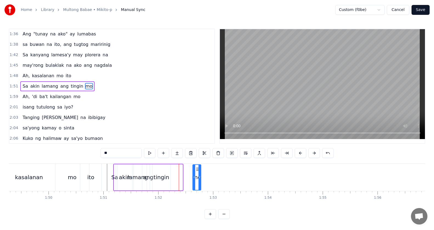
drag, startPoint x: 179, startPoint y: 168, endPoint x: 169, endPoint y: 173, distance: 10.9
click at [200, 169] on icon at bounding box center [197, 169] width 4 height 4
click at [162, 174] on div "tingin" at bounding box center [162, 177] width 16 height 8
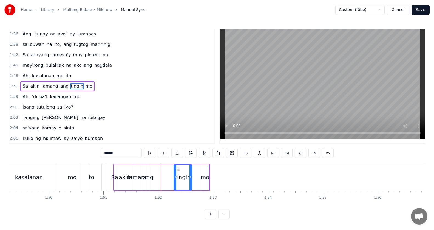
drag, startPoint x: 160, startPoint y: 168, endPoint x: 178, endPoint y: 170, distance: 18.2
click at [178, 170] on icon at bounding box center [178, 169] width 4 height 4
click at [149, 176] on div "ang" at bounding box center [148, 177] width 10 height 8
type input "***"
drag, startPoint x: 152, startPoint y: 169, endPoint x: 169, endPoint y: 172, distance: 16.7
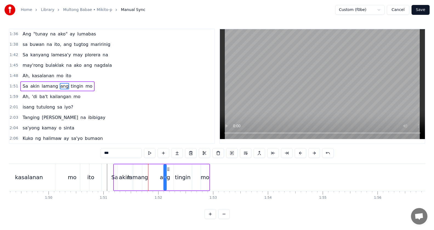
click at [169, 172] on div "Sa akin lamang ang tingin mo" at bounding box center [161, 176] width 97 height 27
click at [145, 172] on div "Sa akin lamang ang tingin mo" at bounding box center [161, 176] width 97 height 27
click at [140, 176] on div "lamang" at bounding box center [138, 177] width 21 height 8
drag, startPoint x: 139, startPoint y: 168, endPoint x: 134, endPoint y: 172, distance: 6.6
click at [153, 170] on icon at bounding box center [153, 169] width 4 height 4
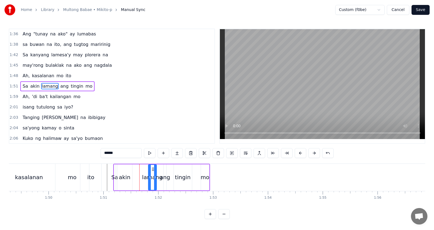
click at [129, 172] on div "akin" at bounding box center [124, 177] width 15 height 26
type input "****"
drag, startPoint x: 122, startPoint y: 169, endPoint x: 130, endPoint y: 171, distance: 8.1
click at [130, 171] on icon at bounding box center [128, 169] width 4 height 4
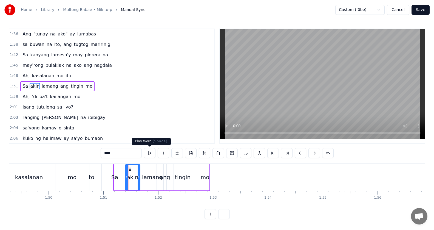
click at [152, 154] on button at bounding box center [150, 153] width 12 height 10
click at [152, 153] on button at bounding box center [150, 153] width 12 height 10
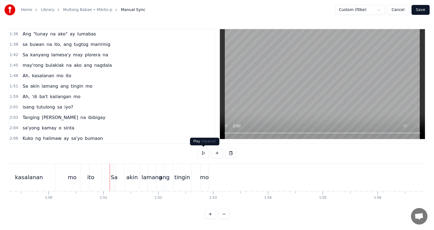
click at [203, 150] on button at bounding box center [204, 153] width 12 height 10
click at [115, 180] on div "Sa" at bounding box center [114, 177] width 7 height 8
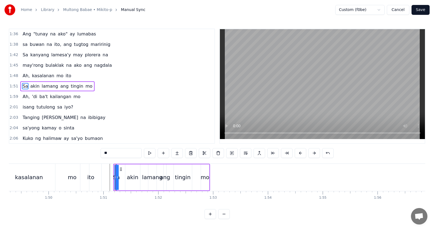
drag, startPoint x: 116, startPoint y: 179, endPoint x: 125, endPoint y: 181, distance: 8.8
click at [125, 181] on div "Sa akin lamang ang tingin mo" at bounding box center [161, 176] width 97 height 27
click at [117, 177] on div "Sa" at bounding box center [116, 177] width 7 height 8
click at [123, 179] on div "Sa akin lamang ang tingin mo" at bounding box center [162, 176] width 95 height 27
click at [117, 176] on div "Sa" at bounding box center [116, 177] width 7 height 8
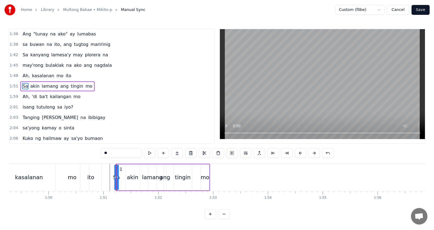
click at [121, 177] on div "Sa akin lamang ang tingin mo" at bounding box center [162, 176] width 95 height 27
click at [116, 176] on div at bounding box center [116, 176] width 0 height 27
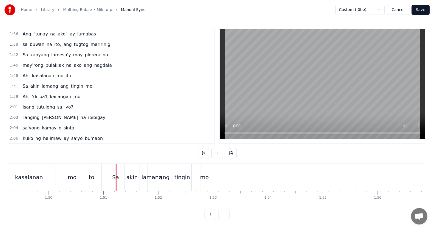
click at [115, 177] on div "Sa" at bounding box center [115, 177] width 7 height 8
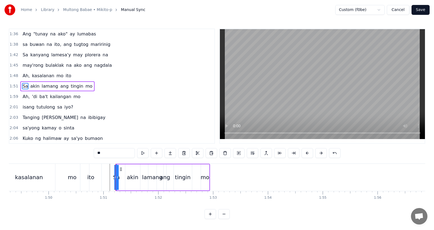
click at [114, 177] on icon at bounding box center [115, 177] width 2 height 4
drag, startPoint x: 116, startPoint y: 177, endPoint x: 128, endPoint y: 180, distance: 12.5
click at [128, 180] on div "Sa akin lamang ang tingin mo" at bounding box center [162, 176] width 95 height 27
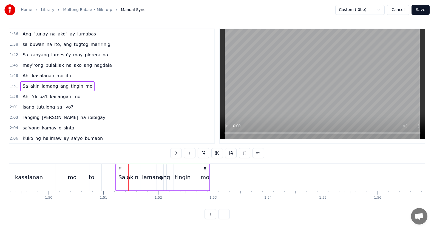
click at [132, 180] on div "akin" at bounding box center [133, 177] width 12 height 8
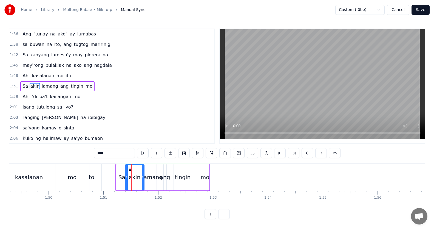
drag, startPoint x: 139, startPoint y: 177, endPoint x: 143, endPoint y: 178, distance: 4.1
click at [143, 178] on icon at bounding box center [143, 177] width 2 height 4
click at [151, 178] on div "lamang" at bounding box center [152, 177] width 21 height 8
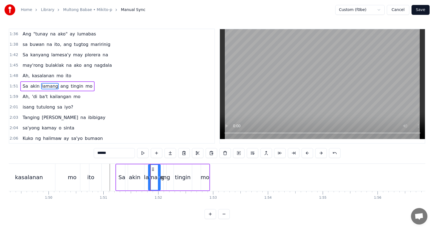
drag, startPoint x: 155, startPoint y: 177, endPoint x: 160, endPoint y: 177, distance: 5.0
click at [160, 177] on icon at bounding box center [159, 177] width 2 height 4
click at [165, 178] on div "ang" at bounding box center [165, 177] width 10 height 8
drag, startPoint x: 166, startPoint y: 176, endPoint x: 175, endPoint y: 177, distance: 9.4
click at [175, 177] on icon at bounding box center [174, 177] width 2 height 4
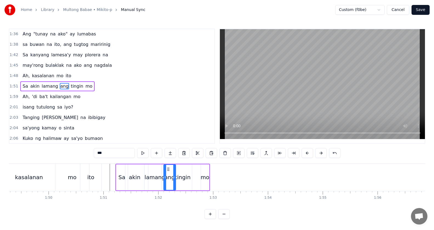
click at [182, 175] on div "tingin" at bounding box center [183, 177] width 16 height 8
type input "******"
drag, startPoint x: 190, startPoint y: 176, endPoint x: 184, endPoint y: 178, distance: 6.1
click at [197, 177] on icon at bounding box center [198, 177] width 2 height 4
click at [57, 90] on div "Sa akin lamang ang tingin mo" at bounding box center [57, 86] width 74 height 10
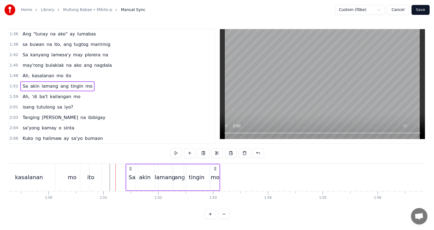
drag, startPoint x: 120, startPoint y: 168, endPoint x: 132, endPoint y: 169, distance: 11.8
click at [133, 170] on icon at bounding box center [130, 168] width 4 height 4
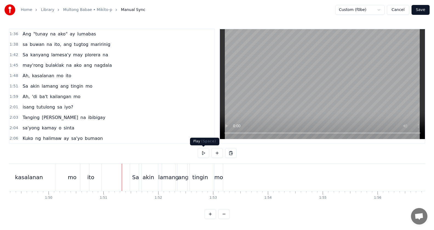
click at [202, 152] on button at bounding box center [204, 153] width 12 height 10
click at [201, 152] on button at bounding box center [204, 153] width 12 height 10
drag, startPoint x: 199, startPoint y: 187, endPoint x: 205, endPoint y: 182, distance: 7.2
click at [199, 186] on div "tingin" at bounding box center [201, 176] width 26 height 27
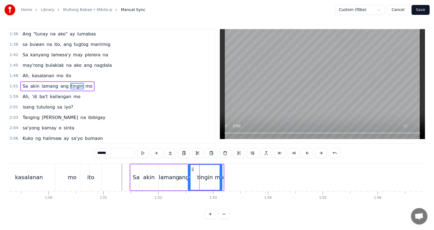
drag, startPoint x: 212, startPoint y: 178, endPoint x: 222, endPoint y: 178, distance: 9.3
click at [222, 178] on icon at bounding box center [221, 177] width 2 height 4
click at [223, 170] on div "mo" at bounding box center [219, 177] width 9 height 26
type input "**"
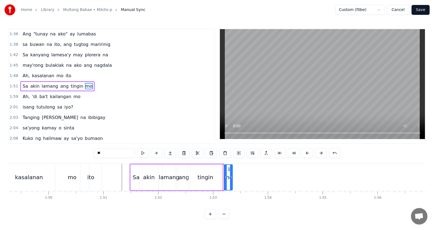
drag, startPoint x: 219, startPoint y: 169, endPoint x: 233, endPoint y: 174, distance: 14.7
click at [228, 169] on circle at bounding box center [228, 169] width 0 height 0
click at [233, 177] on div "mo" at bounding box center [228, 177] width 9 height 8
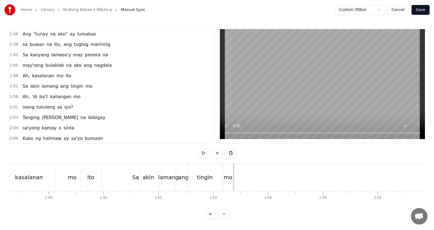
click at [229, 176] on div "mo" at bounding box center [228, 177] width 9 height 8
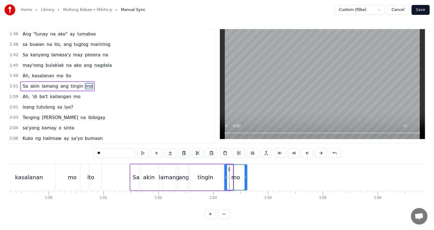
drag, startPoint x: 232, startPoint y: 176, endPoint x: 152, endPoint y: 182, distance: 80.9
click at [246, 178] on icon at bounding box center [246, 177] width 2 height 4
click at [56, 90] on div "Sa akin lamang ang tingin mo" at bounding box center [57, 86] width 74 height 10
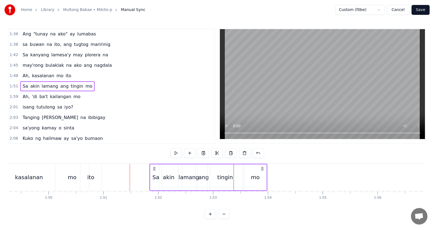
click at [152, 169] on icon at bounding box center [154, 168] width 4 height 4
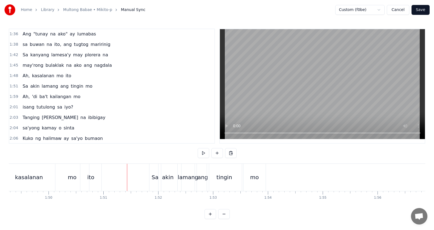
click at [196, 154] on div "0:24 tila ba unti nang nagwawala 0:26 na parang isang nasulukan na daga 0:30 Ng…" at bounding box center [217, 124] width 417 height 190
click at [201, 153] on button at bounding box center [204, 153] width 12 height 10
click at [201, 152] on button at bounding box center [204, 153] width 12 height 10
click at [36, 90] on div "Sa akin lamang ang tingin mo" at bounding box center [57, 86] width 74 height 10
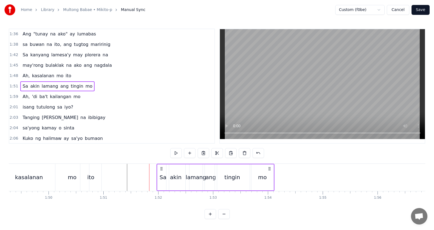
click at [162, 168] on icon at bounding box center [161, 168] width 4 height 4
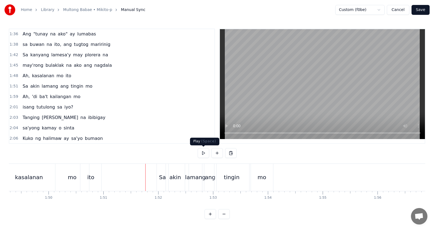
click at [206, 151] on button at bounding box center [204, 153] width 12 height 10
drag, startPoint x: 261, startPoint y: 185, endPoint x: 265, endPoint y: 182, distance: 5.4
click at [261, 184] on div "mo" at bounding box center [262, 176] width 22 height 27
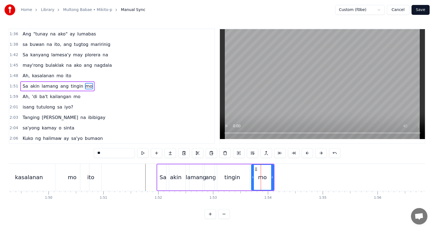
click at [273, 176] on div "mo" at bounding box center [262, 177] width 23 height 26
drag, startPoint x: 271, startPoint y: 176, endPoint x: 281, endPoint y: 176, distance: 9.9
click at [281, 176] on icon at bounding box center [282, 177] width 2 height 4
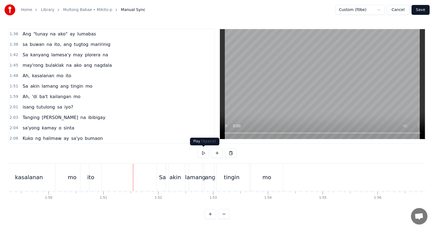
click at [204, 152] on button at bounding box center [204, 153] width 12 height 10
click at [60, 101] on div "Ah, 'di ba't kailangan mo" at bounding box center [51, 97] width 62 height 10
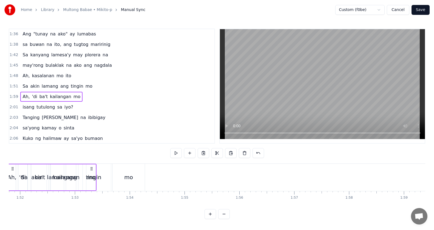
scroll to position [0, 6128]
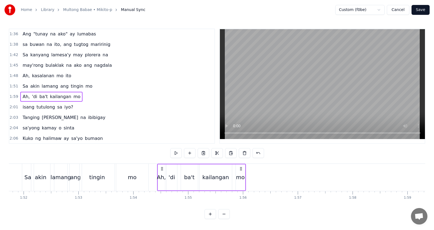
drag, startPoint x: 41, startPoint y: 166, endPoint x: 149, endPoint y: 167, distance: 107.5
click at [162, 167] on icon at bounding box center [162, 168] width 4 height 4
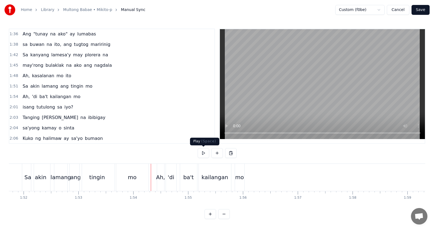
click at [203, 153] on button at bounding box center [204, 153] width 12 height 10
drag, startPoint x: 46, startPoint y: 101, endPoint x: 51, endPoint y: 107, distance: 8.0
click at [46, 101] on div "Ah, 'di ba't kailangan mo" at bounding box center [51, 97] width 62 height 10
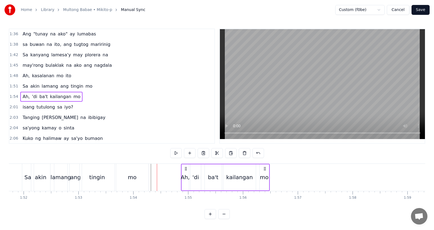
drag, startPoint x: 165, startPoint y: 168, endPoint x: 172, endPoint y: 170, distance: 7.9
click at [186, 168] on icon at bounding box center [186, 168] width 4 height 4
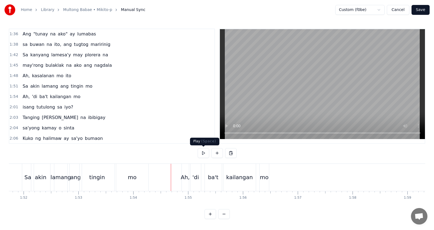
click at [202, 154] on button at bounding box center [204, 153] width 12 height 10
drag, startPoint x: 202, startPoint y: 154, endPoint x: 186, endPoint y: 175, distance: 25.9
click at [201, 154] on button at bounding box center [204, 153] width 12 height 10
click at [40, 100] on div "Ah, 'di ba't kailangan mo" at bounding box center [51, 97] width 62 height 10
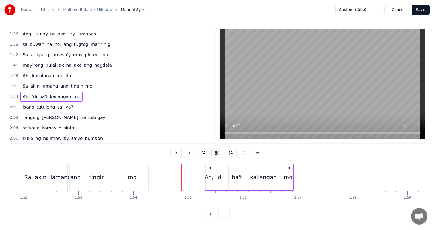
drag, startPoint x: 193, startPoint y: 170, endPoint x: 213, endPoint y: 172, distance: 19.8
click at [213, 172] on div "Ah, 'di ba't kailangan mo" at bounding box center [249, 176] width 89 height 27
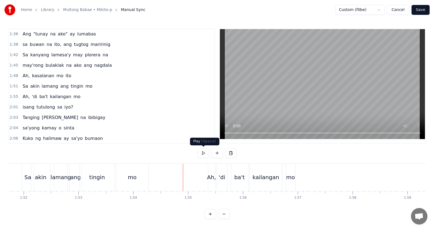
click at [206, 152] on button at bounding box center [204, 153] width 12 height 10
click at [206, 151] on button at bounding box center [204, 153] width 12 height 10
click at [43, 101] on div "Ah, 'di ba't kailangan mo" at bounding box center [51, 97] width 62 height 10
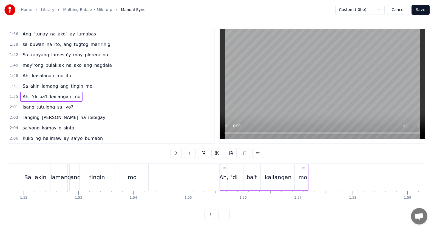
drag, startPoint x: 217, startPoint y: 169, endPoint x: 225, endPoint y: 169, distance: 8.8
click at [225, 169] on icon at bounding box center [224, 168] width 4 height 4
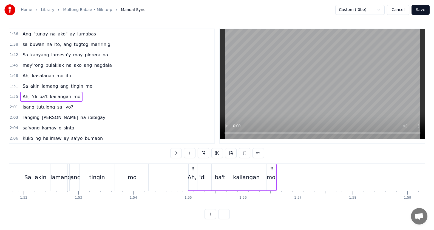
drag, startPoint x: 225, startPoint y: 168, endPoint x: 192, endPoint y: 168, distance: 32.9
click at [192, 168] on icon at bounding box center [193, 168] width 4 height 4
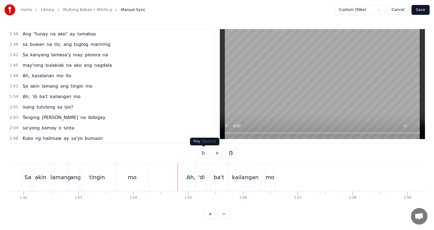
click at [203, 153] on button at bounding box center [204, 153] width 12 height 10
click at [203, 173] on div "'di" at bounding box center [201, 177] width 7 height 8
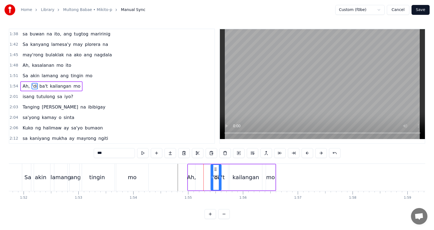
drag, startPoint x: 202, startPoint y: 169, endPoint x: 216, endPoint y: 170, distance: 14.1
click at [216, 170] on icon at bounding box center [215, 169] width 4 height 4
click at [224, 174] on div "ba't" at bounding box center [219, 177] width 10 height 8
drag, startPoint x: 217, startPoint y: 168, endPoint x: 229, endPoint y: 170, distance: 12.3
click at [229, 170] on icon at bounding box center [230, 169] width 4 height 4
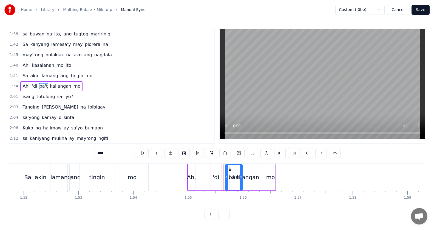
click at [252, 178] on div "kailangan" at bounding box center [246, 177] width 27 height 8
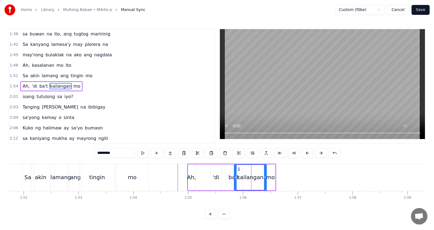
drag, startPoint x: 234, startPoint y: 167, endPoint x: 266, endPoint y: 180, distance: 34.0
click at [241, 169] on icon at bounding box center [239, 169] width 4 height 4
click at [247, 169] on icon at bounding box center [247, 169] width 4 height 4
click at [73, 89] on span "mo" at bounding box center [77, 86] width 8 height 6
type input "**"
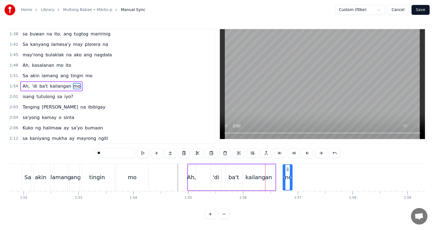
drag, startPoint x: 270, startPoint y: 169, endPoint x: 290, endPoint y: 169, distance: 19.5
click at [290, 169] on icon at bounding box center [287, 169] width 4 height 4
drag, startPoint x: 295, startPoint y: 177, endPoint x: 298, endPoint y: 179, distance: 3.6
click at [298, 177] on icon at bounding box center [296, 177] width 2 height 4
drag, startPoint x: 287, startPoint y: 176, endPoint x: 276, endPoint y: 175, distance: 11.0
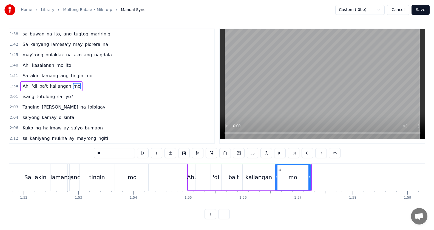
click at [276, 175] on icon at bounding box center [276, 177] width 2 height 4
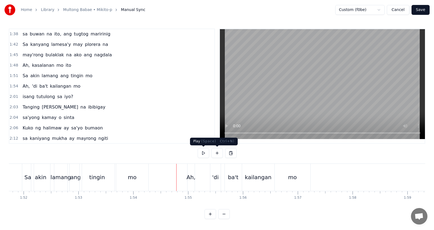
click at [202, 151] on button at bounding box center [204, 153] width 12 height 10
click at [204, 152] on button at bounding box center [204, 153] width 12 height 10
click at [220, 176] on div "'di" at bounding box center [215, 176] width 10 height 27
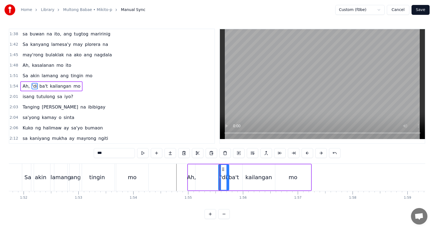
drag, startPoint x: 216, startPoint y: 169, endPoint x: 223, endPoint y: 169, distance: 7.7
click at [223, 169] on icon at bounding box center [223, 169] width 4 height 4
click at [234, 172] on div "ba't" at bounding box center [233, 177] width 17 height 26
drag, startPoint x: 229, startPoint y: 168, endPoint x: 237, endPoint y: 169, distance: 7.7
click at [237, 169] on icon at bounding box center [238, 169] width 4 height 4
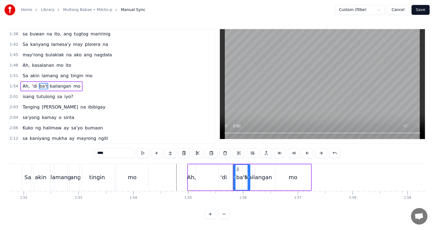
click at [262, 173] on div "kailangan" at bounding box center [258, 177] width 27 height 8
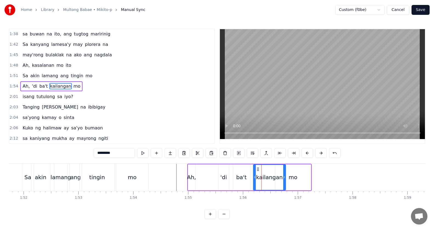
drag, startPoint x: 247, startPoint y: 169, endPoint x: 258, endPoint y: 169, distance: 10.7
click at [258, 169] on icon at bounding box center [258, 169] width 4 height 4
click at [295, 175] on div "mo" at bounding box center [293, 177] width 9 height 8
type input "**"
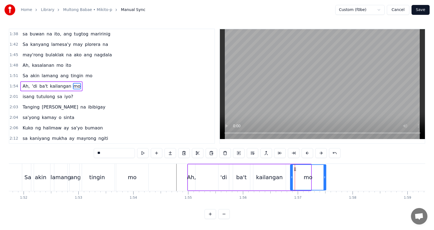
drag, startPoint x: 280, startPoint y: 169, endPoint x: 295, endPoint y: 169, distance: 15.1
click at [253, 152] on button at bounding box center [253, 153] width 12 height 10
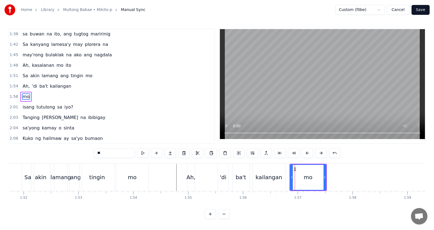
scroll to position [209, 0]
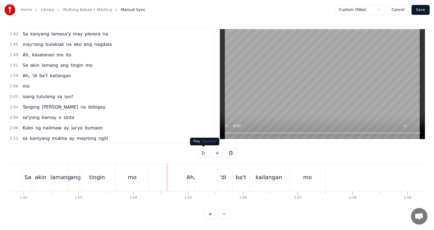
click at [207, 154] on button at bounding box center [204, 153] width 12 height 10
click at [206, 153] on button at bounding box center [204, 153] width 12 height 10
click at [223, 175] on div "'di" at bounding box center [223, 177] width 7 height 8
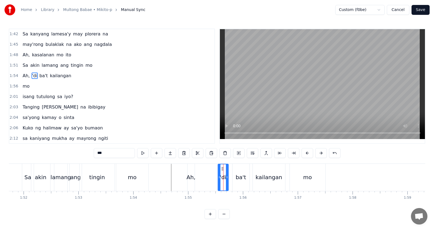
scroll to position [198, 0]
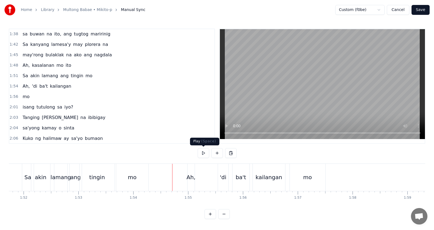
click at [202, 156] on button at bounding box center [204, 153] width 12 height 10
drag, startPoint x: 202, startPoint y: 156, endPoint x: 197, endPoint y: 152, distance: 6.5
click at [202, 156] on button at bounding box center [204, 153] width 12 height 10
drag, startPoint x: 134, startPoint y: 107, endPoint x: 97, endPoint y: 112, distance: 37.9
click at [111, 122] on div "0:24 tila ba unti nang nagwawala 0:26 na parang isang nasulukan na daga 0:30 Ng…" at bounding box center [112, 86] width 206 height 115
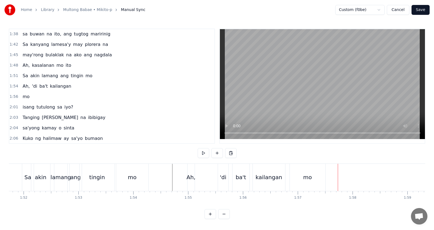
drag, startPoint x: 86, startPoint y: 103, endPoint x: 84, endPoint y: 120, distance: 17.0
click at [83, 121] on div "0:24 tila ba unti nang nagwawala 0:26 na parang isang nasulukan na daga 0:30 Ng…" at bounding box center [112, 86] width 206 height 115
click at [204, 153] on button at bounding box center [204, 153] width 12 height 10
click at [47, 110] on div "isang tutulong sa iyo?" at bounding box center [47, 107] width 55 height 10
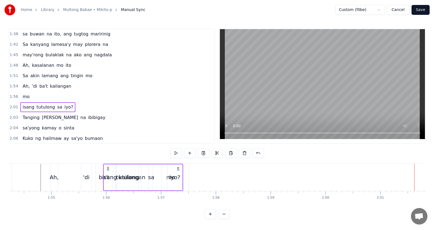
scroll to position [0, 6257]
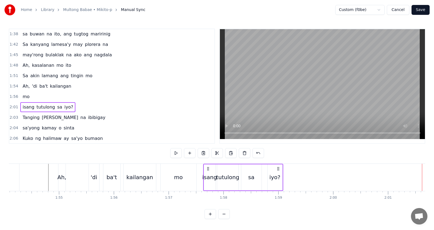
drag, startPoint x: 41, startPoint y: 168, endPoint x: 201, endPoint y: 166, distance: 160.2
click at [206, 167] on icon at bounding box center [208, 168] width 4 height 4
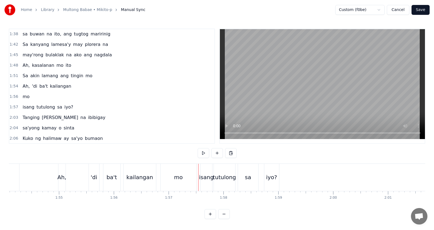
click at [209, 174] on div "isang" at bounding box center [206, 177] width 15 height 8
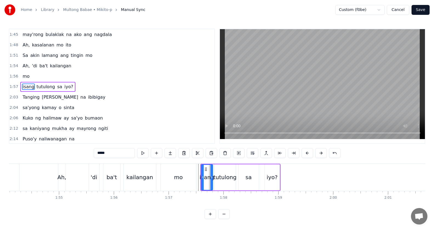
scroll to position [219, 0]
click at [235, 164] on div "tutulong" at bounding box center [225, 177] width 22 height 26
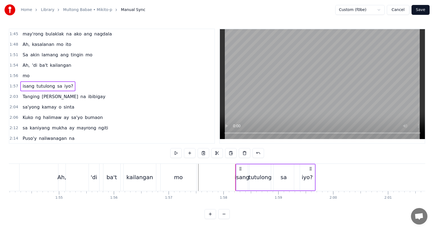
drag, startPoint x: 206, startPoint y: 168, endPoint x: 222, endPoint y: 171, distance: 15.7
click at [238, 169] on icon at bounding box center [240, 168] width 4 height 4
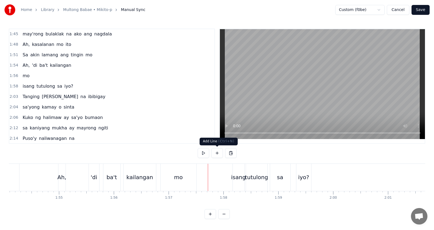
click at [206, 154] on button at bounding box center [204, 153] width 12 height 10
click at [277, 177] on div "sa" at bounding box center [280, 176] width 20 height 27
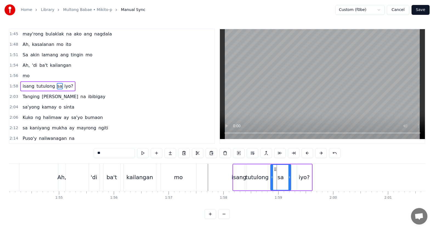
click at [255, 175] on div "tutulong" at bounding box center [256, 177] width 23 height 8
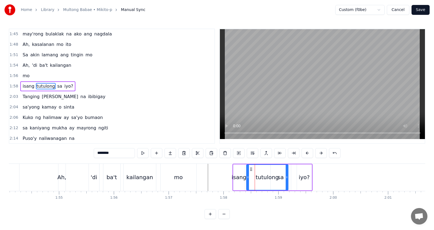
drag, startPoint x: 266, startPoint y: 176, endPoint x: 287, endPoint y: 178, distance: 20.4
click at [287, 178] on icon at bounding box center [287, 177] width 2 height 4
click at [290, 179] on div "sa" at bounding box center [281, 177] width 20 height 26
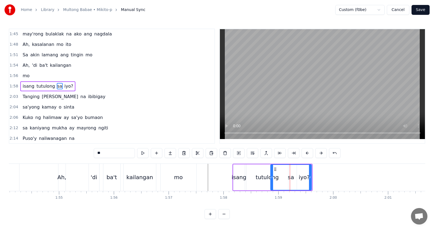
drag, startPoint x: 290, startPoint y: 176, endPoint x: 310, endPoint y: 183, distance: 21.7
click at [311, 177] on icon at bounding box center [310, 177] width 2 height 4
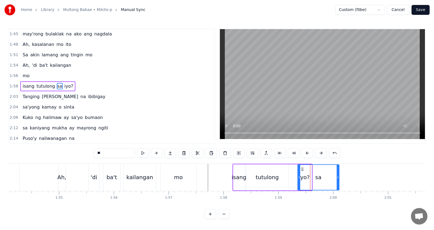
drag, startPoint x: 281, startPoint y: 168, endPoint x: 303, endPoint y: 170, distance: 22.0
click at [286, 175] on div "tutulong" at bounding box center [268, 177] width 42 height 26
type input "********"
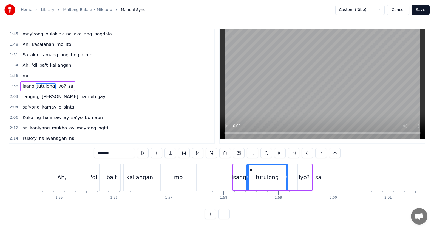
click at [293, 176] on div "isang tutulong iyo? sa" at bounding box center [273, 176] width 80 height 27
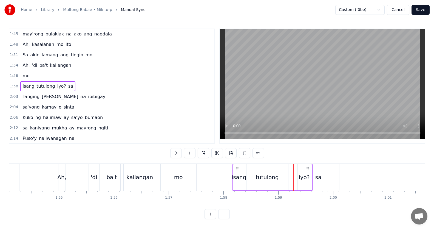
click at [57, 89] on span "iyo?" at bounding box center [62, 86] width 10 height 6
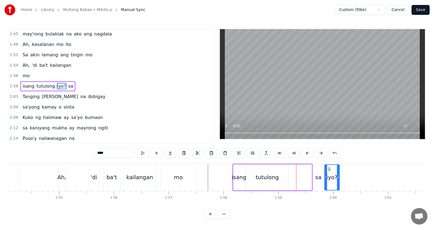
drag, startPoint x: 301, startPoint y: 169, endPoint x: 341, endPoint y: 173, distance: 39.7
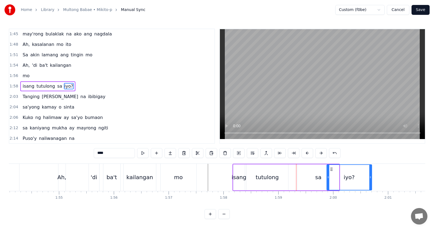
drag, startPoint x: 341, startPoint y: 177, endPoint x: 370, endPoint y: 178, distance: 29.1
click at [370, 178] on icon at bounding box center [370, 177] width 2 height 4
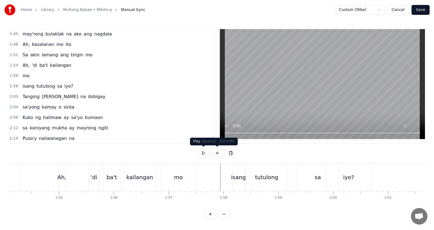
click at [205, 152] on button at bounding box center [204, 153] width 12 height 10
drag, startPoint x: 267, startPoint y: 179, endPoint x: 283, endPoint y: 182, distance: 16.8
click at [267, 179] on div "tutulong" at bounding box center [266, 177] width 23 height 8
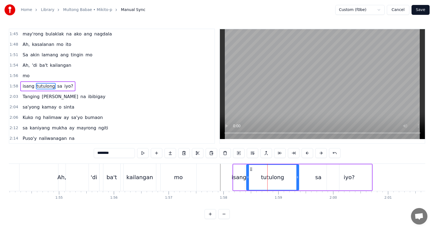
drag, startPoint x: 287, startPoint y: 179, endPoint x: 298, endPoint y: 179, distance: 11.5
click at [298, 179] on icon at bounding box center [297, 177] width 2 height 4
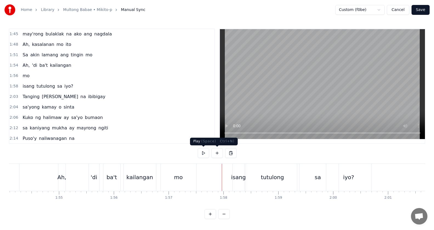
click at [205, 152] on button at bounding box center [204, 153] width 12 height 10
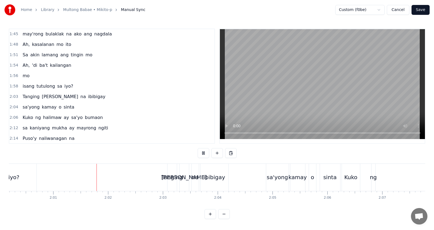
scroll to position [0, 6621]
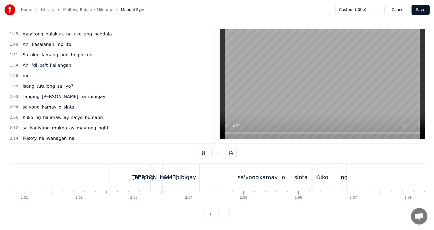
click at [205, 152] on button at bounding box center [204, 153] width 12 height 10
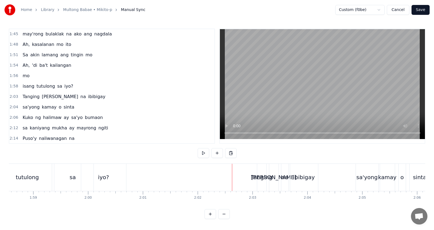
scroll to position [0, 6523]
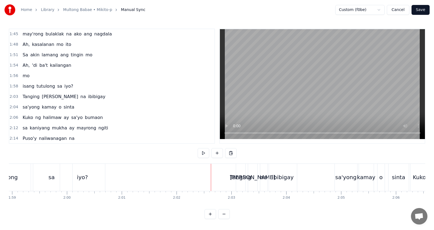
click at [53, 101] on div "Tanging halik na ibibigay" at bounding box center [63, 97] width 87 height 10
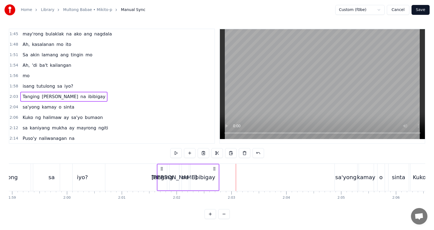
drag, startPoint x: 236, startPoint y: 168, endPoint x: 162, endPoint y: 173, distance: 74.7
click at [162, 173] on div "Tanging halik na ibibigay" at bounding box center [188, 176] width 63 height 27
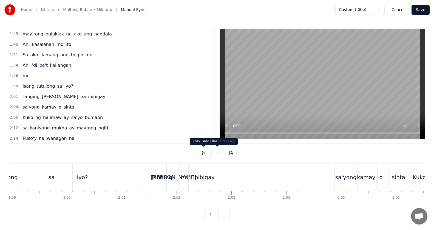
click at [205, 151] on button at bounding box center [204, 153] width 12 height 10
click at [165, 176] on div "Tanging" at bounding box center [161, 177] width 21 height 8
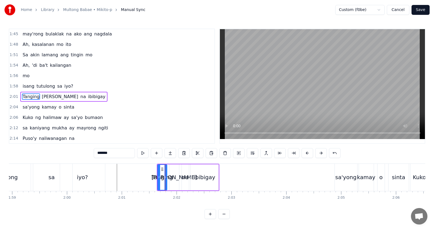
scroll to position [230, 0]
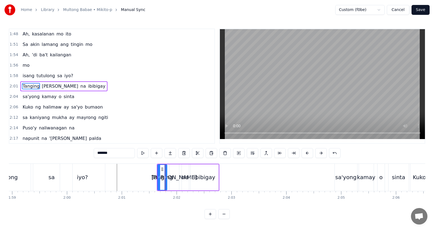
click at [175, 177] on div "halik" at bounding box center [175, 177] width 46 height 8
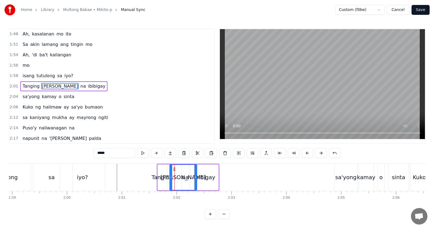
drag, startPoint x: 178, startPoint y: 176, endPoint x: 196, endPoint y: 180, distance: 18.3
click at [196, 180] on div at bounding box center [195, 177] width 2 height 25
click at [80, 88] on span "na" at bounding box center [83, 86] width 7 height 6
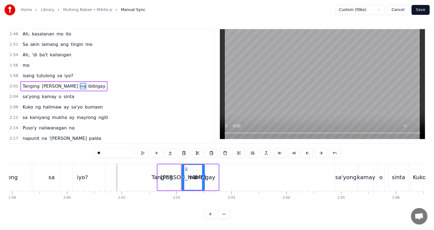
drag, startPoint x: 188, startPoint y: 175, endPoint x: 192, endPoint y: 171, distance: 5.6
click at [204, 178] on icon at bounding box center [203, 177] width 2 height 4
drag, startPoint x: 186, startPoint y: 169, endPoint x: 167, endPoint y: 149, distance: 27.9
click at [80, 86] on span "ibibigay" at bounding box center [89, 86] width 18 height 6
type input "********"
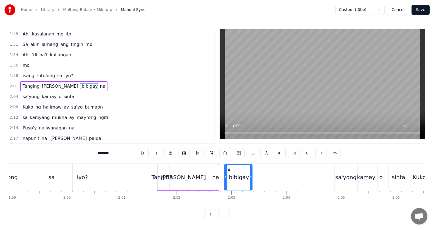
drag, startPoint x: 195, startPoint y: 167, endPoint x: 229, endPoint y: 171, distance: 34.1
drag, startPoint x: 252, startPoint y: 177, endPoint x: 275, endPoint y: 177, distance: 23.3
click at [270, 177] on icon at bounding box center [269, 177] width 2 height 4
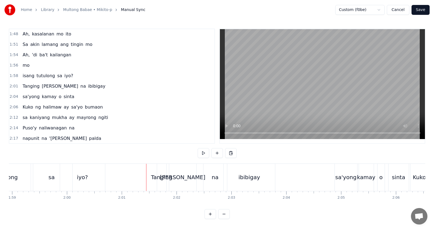
click at [207, 154] on button at bounding box center [204, 153] width 12 height 10
click at [207, 155] on button at bounding box center [204, 153] width 12 height 10
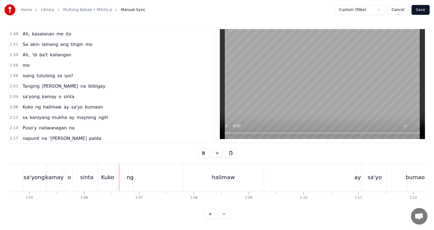
scroll to position [0, 6887]
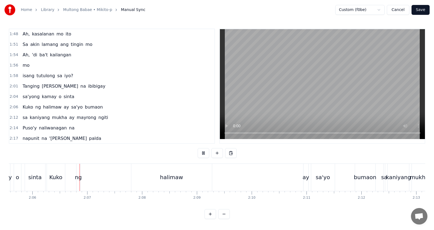
click at [207, 155] on button at bounding box center [204, 153] width 12 height 10
drag, startPoint x: 38, startPoint y: 180, endPoint x: 47, endPoint y: 179, distance: 8.2
click at [39, 180] on div "sinta" at bounding box center [34, 177] width 13 height 8
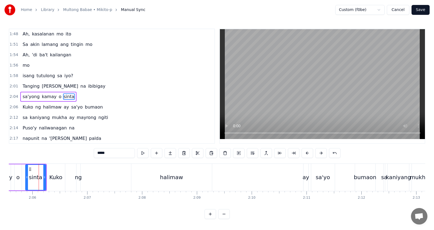
scroll to position [240, 0]
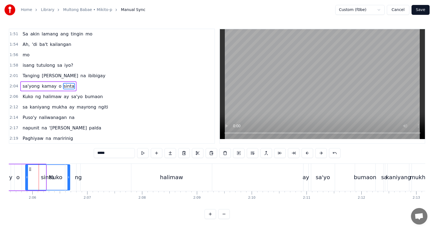
drag, startPoint x: 45, startPoint y: 178, endPoint x: 69, endPoint y: 177, distance: 24.1
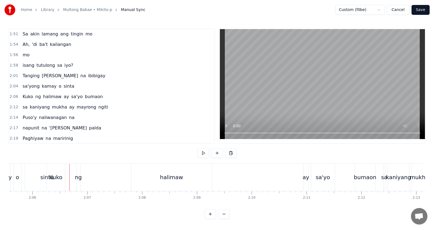
click at [44, 100] on div "Kuko ng halimaw ay sa'yo bumaon" at bounding box center [62, 97] width 85 height 10
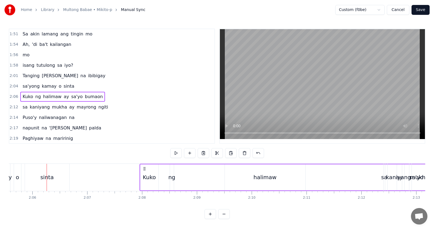
drag, startPoint x: 52, startPoint y: 168, endPoint x: 170, endPoint y: 181, distance: 118.2
click at [147, 167] on icon at bounding box center [144, 168] width 4 height 4
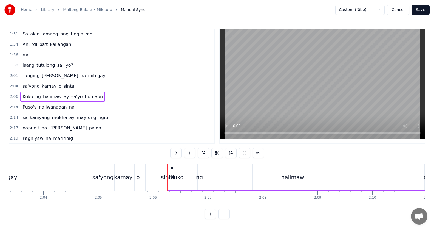
scroll to position [0, 6788]
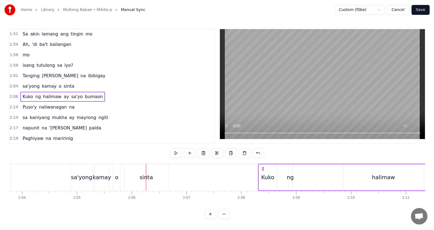
drag, startPoint x: 151, startPoint y: 168, endPoint x: 267, endPoint y: 179, distance: 116.7
click at [273, 169] on div "Kuko ng halimaw ay sa'yo bumaon" at bounding box center [423, 176] width 330 height 27
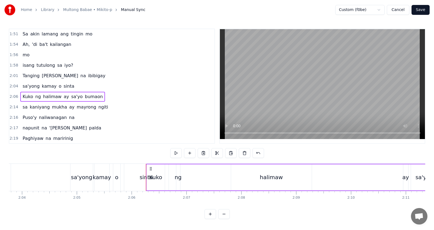
drag, startPoint x: 158, startPoint y: 177, endPoint x: 189, endPoint y: 178, distance: 31.6
click at [189, 178] on div "Kuko ng halimaw ay sa'yo bumaon" at bounding box center [311, 176] width 330 height 27
click at [155, 179] on div "Kuko" at bounding box center [155, 177] width 13 height 8
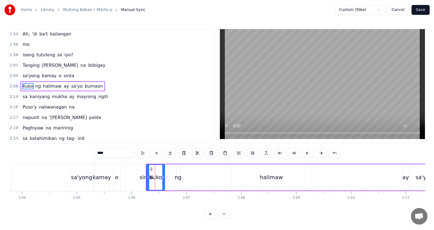
drag, startPoint x: 156, startPoint y: 179, endPoint x: 148, endPoint y: 183, distance: 8.7
click at [199, 180] on div "Kuko ng halimaw ay sa'yo bumaon" at bounding box center [311, 176] width 330 height 27
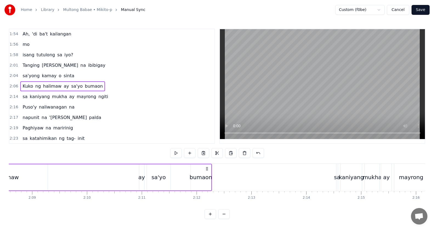
scroll to position [0, 7020]
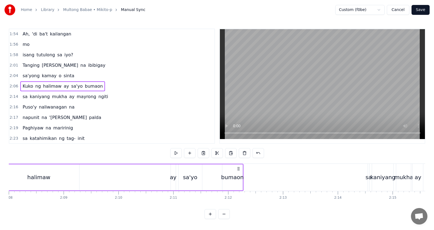
click at [229, 180] on div "bumaon" at bounding box center [232, 177] width 22 height 8
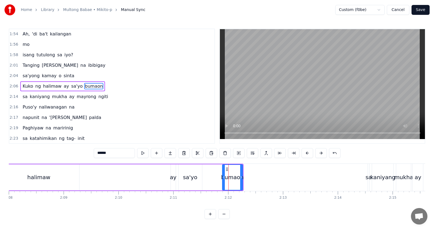
drag, startPoint x: 229, startPoint y: 180, endPoint x: 222, endPoint y: 180, distance: 7.1
click at [222, 180] on div "bumaon" at bounding box center [232, 177] width 21 height 26
click at [228, 171] on div "bumaon" at bounding box center [233, 177] width 20 height 25
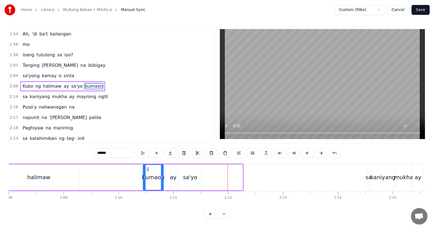
drag, startPoint x: 227, startPoint y: 170, endPoint x: 148, endPoint y: 172, distance: 78.7
click at [146, 170] on icon at bounding box center [148, 169] width 4 height 4
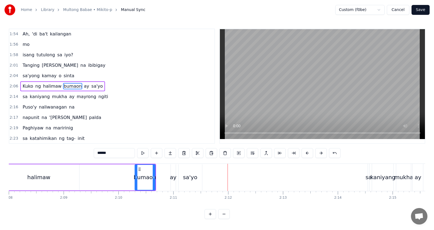
click at [186, 174] on div "sa'yo" at bounding box center [190, 177] width 14 height 8
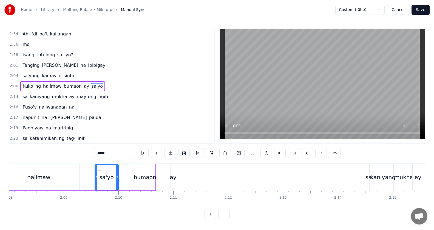
drag, startPoint x: 183, startPoint y: 168, endPoint x: 109, endPoint y: 168, distance: 74.0
click at [97, 167] on icon at bounding box center [99, 169] width 4 height 4
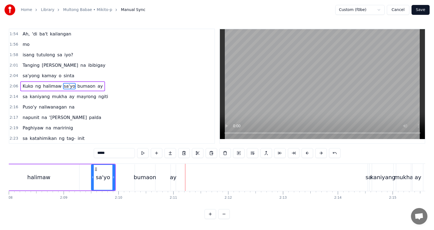
click at [173, 177] on div "ay" at bounding box center [173, 177] width 7 height 8
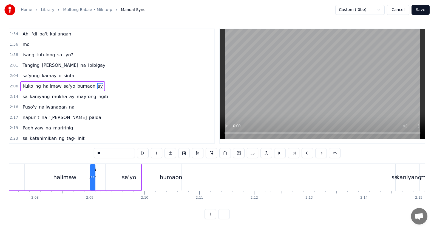
scroll to position [0, 6994]
drag, startPoint x: 176, startPoint y: 169, endPoint x: 100, endPoint y: 172, distance: 76.0
click at [100, 172] on div "Kuko ng halimaw sa'yo bumaon ay" at bounding box center [40, 176] width 202 height 27
click at [167, 181] on div "bumaon" at bounding box center [171, 177] width 20 height 26
type input "******"
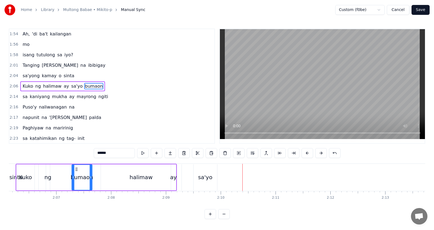
drag, startPoint x: 165, startPoint y: 169, endPoint x: 69, endPoint y: 178, distance: 95.9
click at [72, 178] on div "bumaon" at bounding box center [82, 177] width 20 height 25
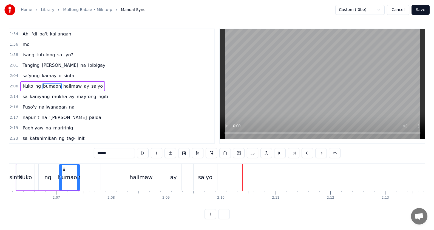
scroll to position [0, 6914]
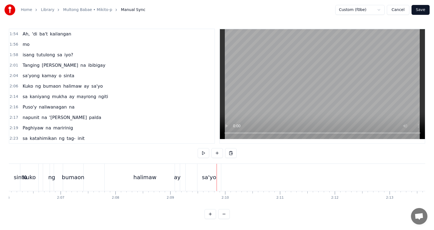
click at [202, 171] on div "sa'yo" at bounding box center [209, 176] width 24 height 27
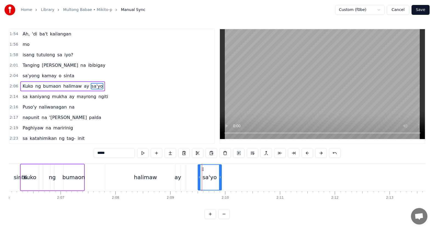
drag, startPoint x: 202, startPoint y: 168, endPoint x: 143, endPoint y: 171, distance: 59.3
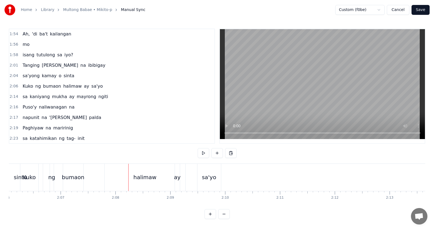
click at [210, 175] on div "sa'yo" at bounding box center [209, 177] width 14 height 8
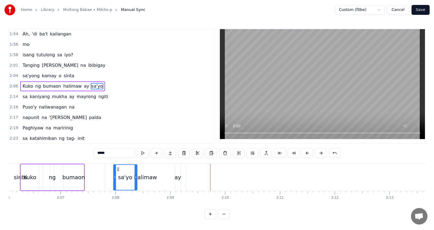
drag, startPoint x: 201, startPoint y: 168, endPoint x: 113, endPoint y: 170, distance: 88.0
click at [116, 169] on icon at bounding box center [118, 169] width 4 height 4
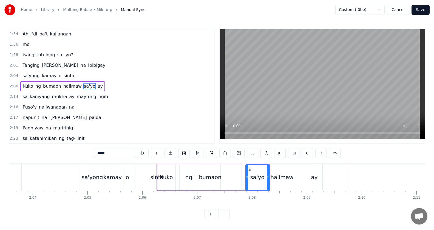
scroll to position [0, 6735]
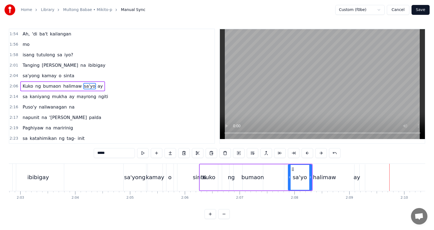
click at [58, 90] on div "Kuko ng bumaon halimaw sa'yo ay" at bounding box center [62, 86] width 85 height 10
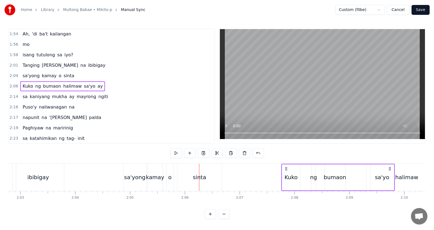
drag, startPoint x: 204, startPoint y: 168, endPoint x: 252, endPoint y: 186, distance: 51.3
click at [296, 177] on div "Kuko ng bumaon halimaw sa'yo ay" at bounding box center [338, 176] width 114 height 27
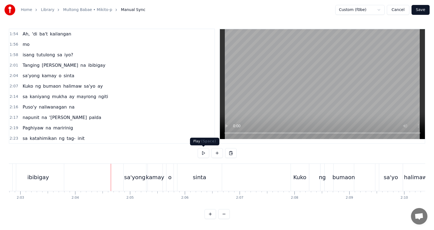
click at [204, 155] on button at bounding box center [204, 153] width 12 height 10
click at [48, 90] on div "Kuko ng bumaon halimaw sa'yo ay" at bounding box center [62, 86] width 85 height 10
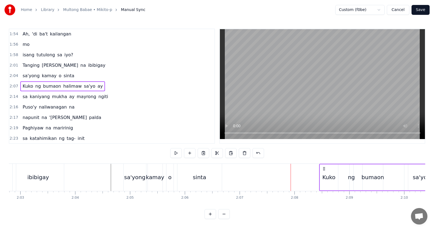
drag, startPoint x: 296, startPoint y: 168, endPoint x: 324, endPoint y: 178, distance: 29.9
click at [326, 169] on icon at bounding box center [324, 168] width 4 height 4
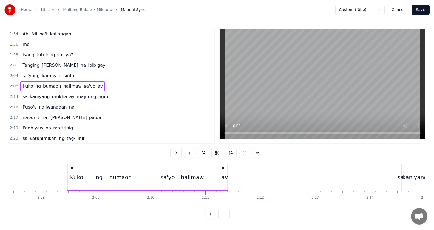
scroll to position [0, 6915]
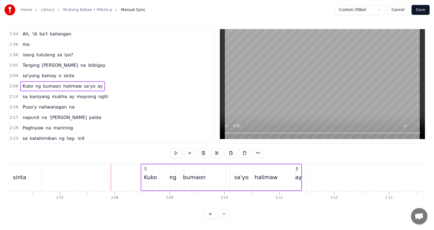
click at [173, 180] on div "ng" at bounding box center [172, 177] width 7 height 8
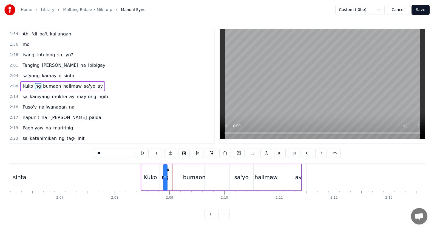
drag, startPoint x: 176, startPoint y: 170, endPoint x: 168, endPoint y: 168, distance: 7.8
click at [168, 168] on icon at bounding box center [168, 169] width 4 height 4
drag, startPoint x: 166, startPoint y: 176, endPoint x: 172, endPoint y: 179, distance: 6.9
click at [172, 179] on div at bounding box center [172, 177] width 2 height 25
click at [194, 180] on div "bumaon" at bounding box center [194, 177] width 22 height 8
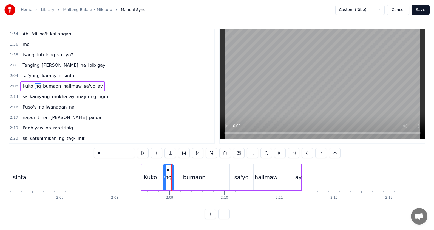
type input "******"
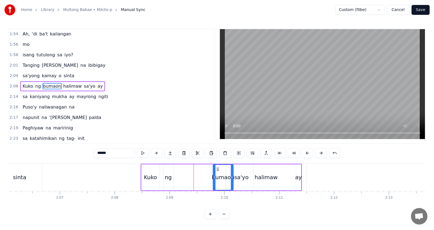
drag, startPoint x: 193, startPoint y: 170, endPoint x: 217, endPoint y: 177, distance: 25.7
click at [217, 177] on div "bumaon" at bounding box center [223, 177] width 20 height 25
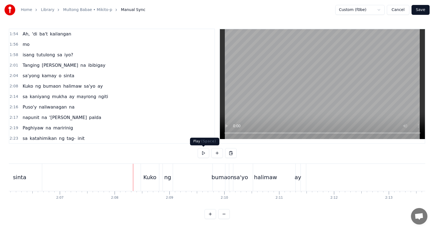
click at [200, 154] on button at bounding box center [204, 153] width 12 height 10
drag, startPoint x: 203, startPoint y: 154, endPoint x: 213, endPoint y: 166, distance: 15.6
click at [204, 153] on button at bounding box center [204, 153] width 12 height 10
click at [258, 183] on div "halimaw" at bounding box center [265, 176] width 81 height 27
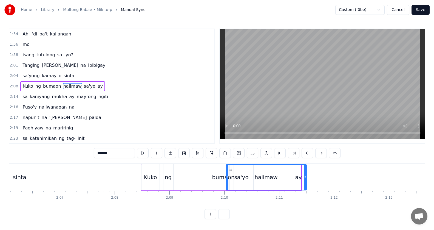
drag, startPoint x: 263, startPoint y: 180, endPoint x: 240, endPoint y: 181, distance: 23.6
click at [220, 179] on div "Kuko ng bumaon halimaw sa'yo ay" at bounding box center [221, 176] width 161 height 27
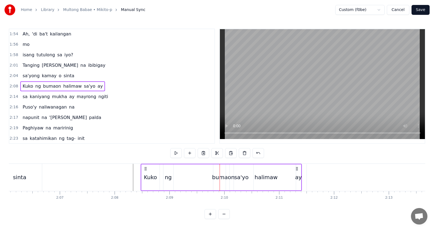
click at [265, 175] on div "halimaw" at bounding box center [266, 177] width 23 height 8
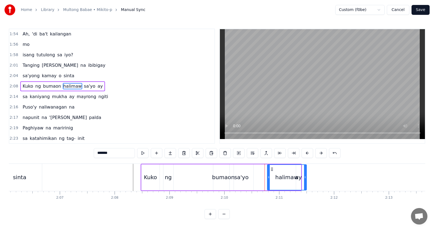
drag, startPoint x: 227, startPoint y: 177, endPoint x: 268, endPoint y: 178, distance: 41.4
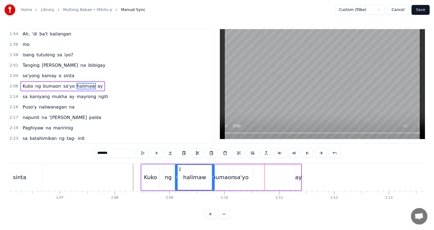
drag, startPoint x: 271, startPoint y: 169, endPoint x: 179, endPoint y: 172, distance: 92.4
click at [179, 172] on div "halimaw" at bounding box center [195, 177] width 39 height 25
drag, startPoint x: 213, startPoint y: 176, endPoint x: 253, endPoint y: 180, distance: 40.0
click at [200, 174] on div at bounding box center [199, 177] width 2 height 25
drag, startPoint x: 302, startPoint y: 182, endPoint x: 299, endPoint y: 181, distance: 3.2
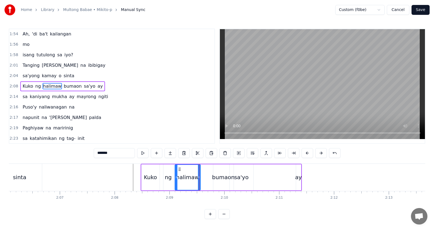
click at [300, 181] on div "Kuko ng halimaw bumaon sa'yo ay" at bounding box center [221, 176] width 161 height 27
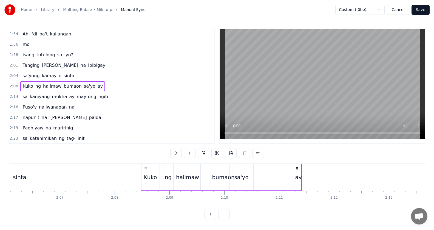
click at [298, 180] on div "ay" at bounding box center [298, 177] width 7 height 8
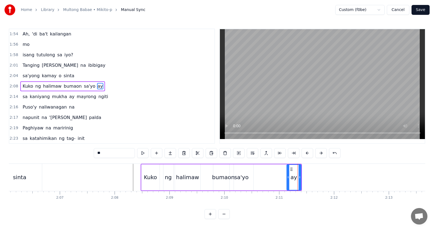
drag, startPoint x: 297, startPoint y: 175, endPoint x: 294, endPoint y: 170, distance: 5.9
click at [288, 175] on icon at bounding box center [288, 177] width 2 height 4
drag, startPoint x: 292, startPoint y: 167, endPoint x: 206, endPoint y: 172, distance: 86.0
click at [206, 172] on div "ay" at bounding box center [208, 177] width 14 height 25
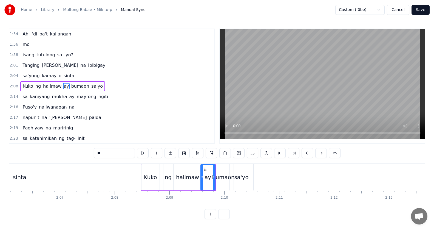
click at [242, 176] on div "sa'yo" at bounding box center [241, 177] width 14 height 8
drag, startPoint x: 234, startPoint y: 170, endPoint x: 215, endPoint y: 169, distance: 19.0
click at [215, 169] on icon at bounding box center [216, 169] width 4 height 4
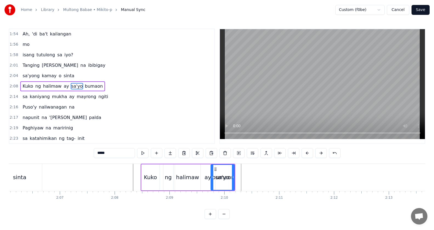
click at [84, 89] on span "bumaon" at bounding box center [93, 86] width 19 height 6
type input "******"
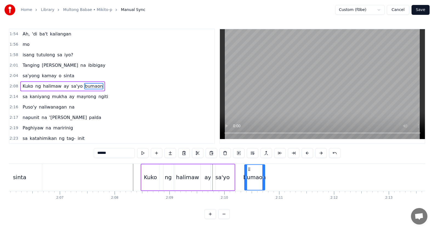
drag, startPoint x: 219, startPoint y: 168, endPoint x: 250, endPoint y: 169, distance: 31.3
click at [250, 169] on icon at bounding box center [249, 169] width 4 height 4
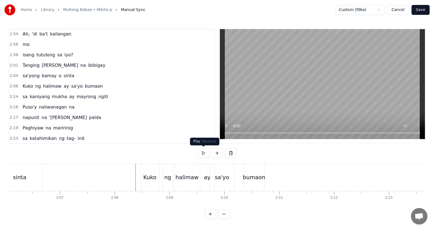
click at [200, 153] on button at bounding box center [204, 153] width 12 height 10
click at [201, 152] on button at bounding box center [204, 153] width 12 height 10
click at [192, 172] on div "halimaw" at bounding box center [187, 176] width 26 height 27
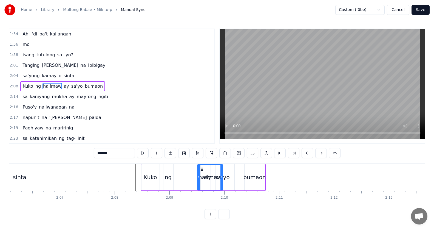
drag, startPoint x: 179, startPoint y: 169, endPoint x: 202, endPoint y: 175, distance: 23.1
click at [202, 175] on div "halimaw" at bounding box center [210, 177] width 25 height 25
click at [63, 85] on span "ay" at bounding box center [66, 86] width 6 height 6
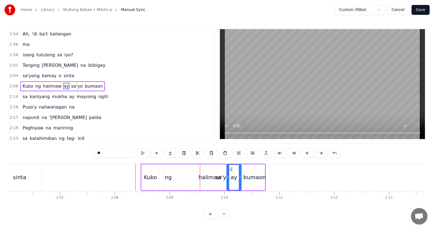
drag, startPoint x: 206, startPoint y: 166, endPoint x: 232, endPoint y: 171, distance: 26.4
click at [88, 87] on span "bumaon" at bounding box center [93, 86] width 19 height 6
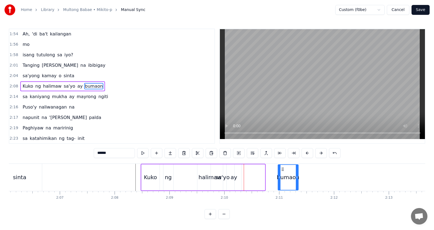
drag, startPoint x: 249, startPoint y: 169, endPoint x: 274, endPoint y: 175, distance: 25.3
click at [283, 173] on div "bumaon" at bounding box center [288, 177] width 20 height 25
click at [77, 85] on span "ay" at bounding box center [80, 86] width 6 height 6
type input "**"
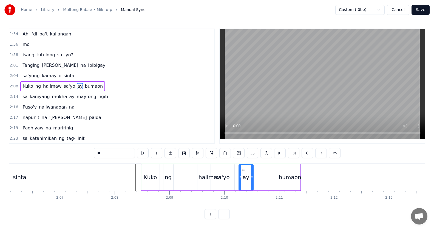
drag, startPoint x: 233, startPoint y: 167, endPoint x: 251, endPoint y: 171, distance: 18.3
click at [251, 171] on div "ay" at bounding box center [246, 177] width 14 height 25
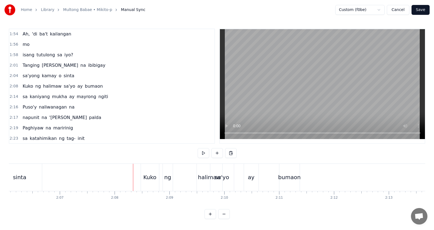
drag, startPoint x: 198, startPoint y: 159, endPoint x: 202, endPoint y: 155, distance: 4.7
click at [198, 158] on div "0:24 tila ba unti nang nagwawala 0:26 na parang isang nasulukan na daga 0:30 Ng…" at bounding box center [217, 124] width 417 height 190
click at [202, 155] on button at bounding box center [204, 153] width 12 height 10
click at [203, 154] on button at bounding box center [204, 153] width 12 height 10
click at [227, 174] on div "sa'yo" at bounding box center [222, 177] width 14 height 8
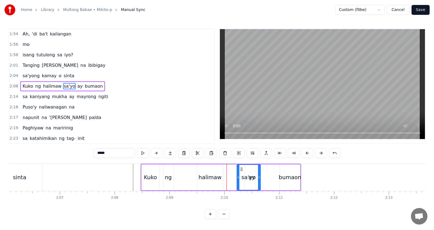
drag, startPoint x: 216, startPoint y: 169, endPoint x: 248, endPoint y: 171, distance: 32.2
click at [248, 171] on div "sa'yo" at bounding box center [248, 177] width 23 height 25
click at [77, 89] on span "ay" at bounding box center [80, 86] width 6 height 6
type input "**"
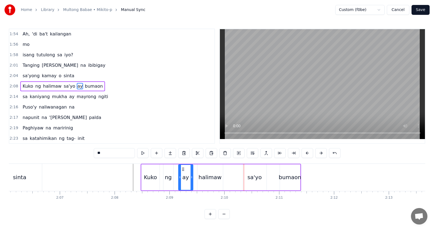
drag, startPoint x: 249, startPoint y: 168, endPoint x: 183, endPoint y: 175, distance: 65.9
click at [184, 175] on div "ay" at bounding box center [186, 177] width 14 height 25
drag, startPoint x: 131, startPoint y: 186, endPoint x: 141, endPoint y: 181, distance: 10.8
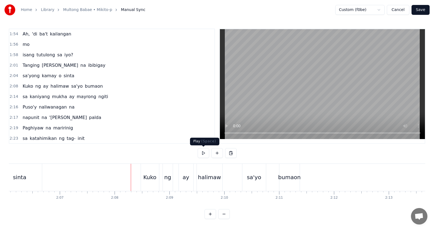
click at [204, 156] on button at bounding box center [204, 153] width 12 height 10
click at [206, 154] on button at bounding box center [204, 153] width 12 height 10
click at [189, 176] on div "ay" at bounding box center [186, 176] width 15 height 27
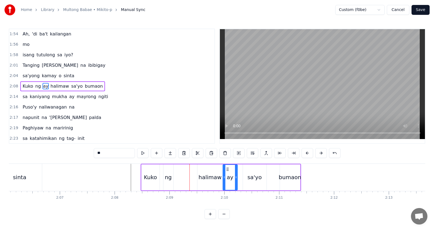
drag, startPoint x: 184, startPoint y: 167, endPoint x: 228, endPoint y: 169, distance: 43.9
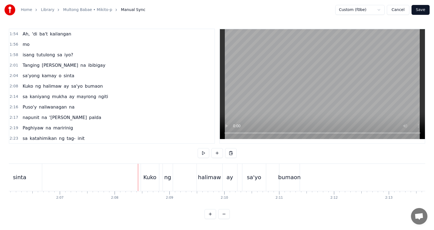
click at [205, 156] on button at bounding box center [204, 153] width 12 height 10
click at [204, 155] on button at bounding box center [204, 153] width 12 height 10
click at [208, 172] on div "halimaw" at bounding box center [210, 176] width 26 height 27
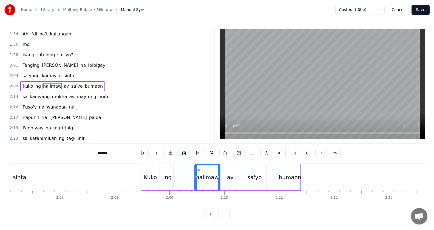
drag, startPoint x: 202, startPoint y: 170, endPoint x: 192, endPoint y: 174, distance: 10.9
click at [199, 169] on icon at bounding box center [199, 169] width 4 height 4
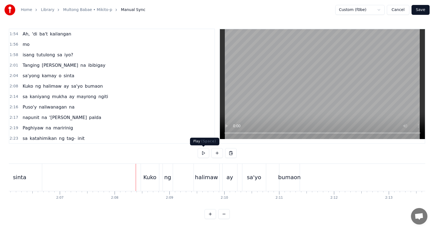
click at [205, 154] on button at bounding box center [204, 153] width 12 height 10
click at [202, 173] on div "halimaw" at bounding box center [206, 177] width 23 height 8
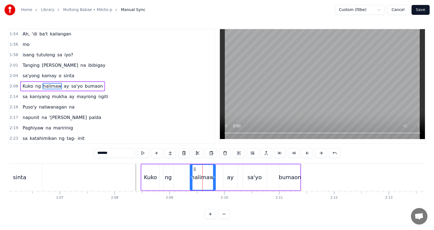
drag, startPoint x: 199, startPoint y: 169, endPoint x: 193, endPoint y: 166, distance: 7.0
click at [193, 166] on div "halimaw" at bounding box center [202, 177] width 25 height 25
drag, startPoint x: 213, startPoint y: 174, endPoint x: 224, endPoint y: 179, distance: 11.5
click at [224, 179] on div at bounding box center [223, 177] width 2 height 25
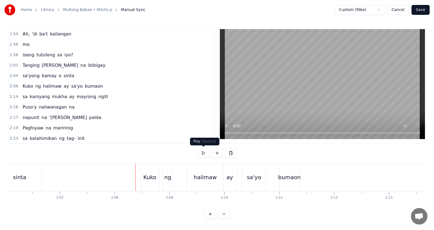
click at [207, 154] on button at bounding box center [204, 153] width 12 height 10
click at [258, 176] on div "sa'yo" at bounding box center [254, 177] width 14 height 8
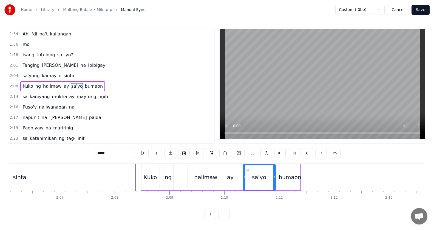
drag, startPoint x: 265, startPoint y: 179, endPoint x: 275, endPoint y: 181, distance: 9.8
click at [275, 181] on div at bounding box center [274, 177] width 2 height 25
click at [287, 178] on div "bumaon" at bounding box center [290, 177] width 22 height 8
type input "******"
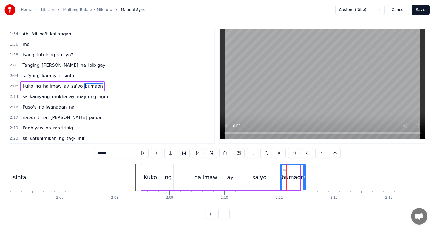
drag, startPoint x: 298, startPoint y: 176, endPoint x: 331, endPoint y: 177, distance: 32.9
click at [306, 177] on icon at bounding box center [305, 177] width 2 height 4
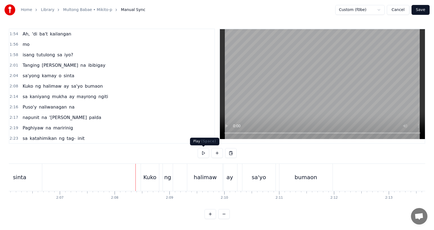
click at [203, 152] on button at bounding box center [204, 153] width 12 height 10
click at [230, 180] on div "ay" at bounding box center [230, 177] width 7 height 8
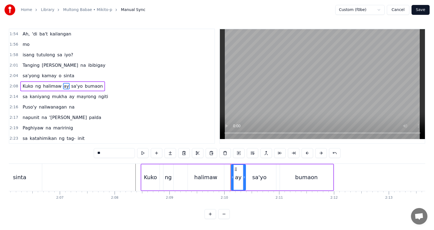
drag, startPoint x: 228, startPoint y: 169, endPoint x: 236, endPoint y: 169, distance: 8.0
click at [236, 169] on icon at bounding box center [236, 169] width 4 height 4
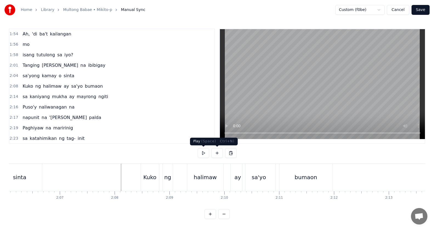
click at [206, 154] on button at bounding box center [204, 153] width 12 height 10
click at [222, 171] on div "halimaw" at bounding box center [205, 176] width 36 height 27
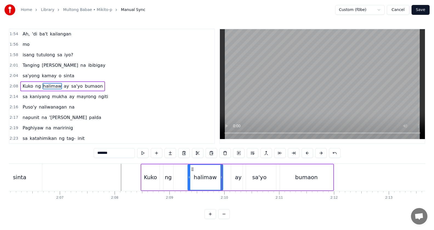
drag, startPoint x: 223, startPoint y: 178, endPoint x: 218, endPoint y: 177, distance: 5.0
click at [220, 178] on icon at bounding box center [221, 177] width 2 height 4
drag, startPoint x: 218, startPoint y: 177, endPoint x: 195, endPoint y: 181, distance: 22.7
click at [212, 178] on icon at bounding box center [213, 177] width 2 height 4
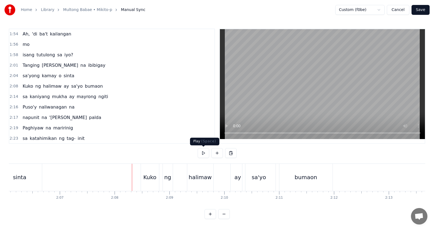
click at [202, 154] on button at bounding box center [204, 153] width 12 height 10
click at [69, 101] on div "sa kaniyang mukha ay mayrong ngiti" at bounding box center [65, 97] width 90 height 10
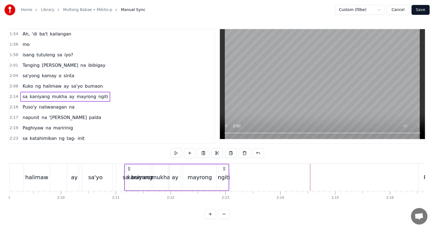
scroll to position [0, 7075]
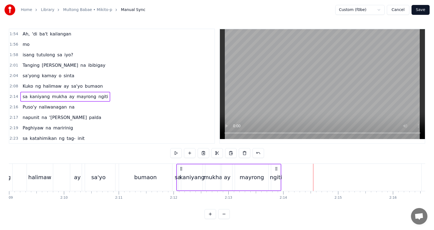
drag, startPoint x: 41, startPoint y: 168, endPoint x: 179, endPoint y: 165, distance: 138.8
click at [179, 165] on div "sa kaniyang mukha ay mayrong ngiti" at bounding box center [228, 176] width 105 height 27
drag, startPoint x: 184, startPoint y: 168, endPoint x: 188, endPoint y: 173, distance: 5.7
click at [196, 169] on icon at bounding box center [193, 168] width 4 height 4
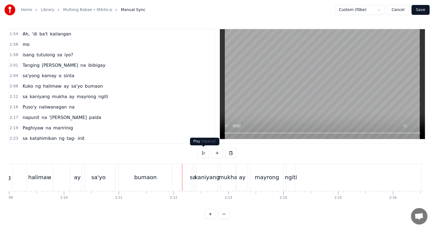
click at [203, 150] on button at bounding box center [204, 153] width 12 height 10
click at [202, 178] on div "kaniyang" at bounding box center [207, 177] width 25 height 8
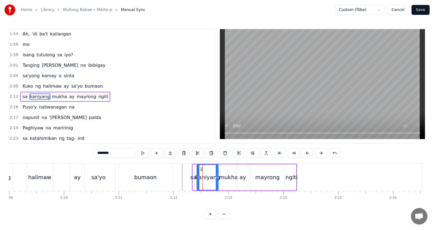
scroll to position [261, 0]
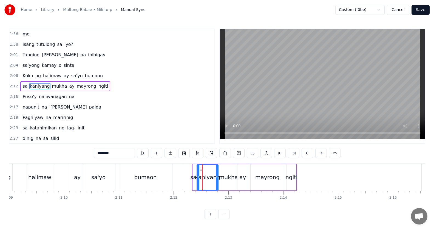
drag, startPoint x: 217, startPoint y: 176, endPoint x: 221, endPoint y: 177, distance: 4.5
click at [218, 176] on icon at bounding box center [217, 177] width 2 height 4
click at [226, 178] on div "mukha" at bounding box center [228, 177] width 19 height 8
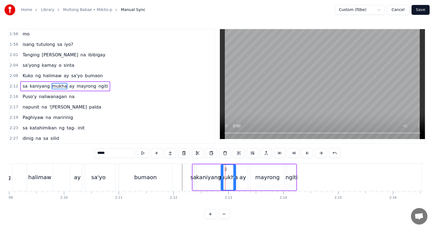
type input "*****"
click at [227, 174] on div "mukha" at bounding box center [228, 177] width 19 height 8
click at [234, 176] on circle at bounding box center [234, 176] width 0 height 0
drag, startPoint x: 234, startPoint y: 176, endPoint x: 239, endPoint y: 176, distance: 4.4
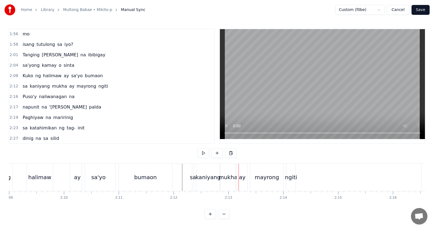
click at [229, 178] on div "mukha" at bounding box center [228, 177] width 19 height 8
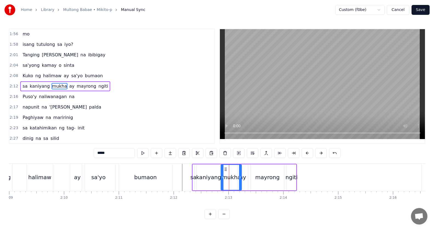
drag, startPoint x: 235, startPoint y: 178, endPoint x: 242, endPoint y: 179, distance: 7.2
click at [241, 179] on icon at bounding box center [240, 177] width 2 height 4
click at [246, 179] on div "ay" at bounding box center [242, 177] width 10 height 26
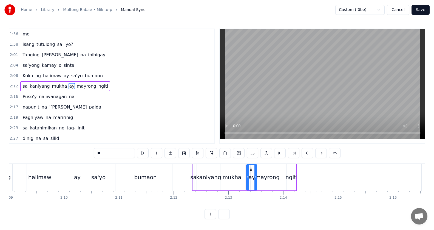
drag, startPoint x: 243, startPoint y: 169, endPoint x: 252, endPoint y: 171, distance: 9.2
click at [252, 171] on div "ay" at bounding box center [252, 177] width 10 height 25
click at [268, 177] on div "mayrong" at bounding box center [267, 177] width 24 height 8
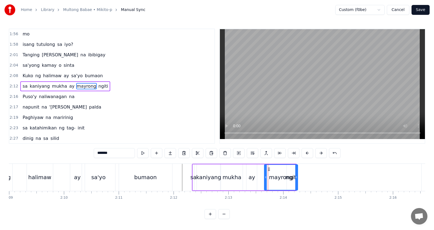
drag, startPoint x: 256, startPoint y: 169, endPoint x: 268, endPoint y: 171, distance: 12.8
click at [270, 171] on icon at bounding box center [269, 169] width 4 height 4
drag, startPoint x: 96, startPoint y: 87, endPoint x: 183, endPoint y: 128, distance: 96.3
click at [98, 86] on span "ngiti" at bounding box center [103, 86] width 11 height 6
type input "*****"
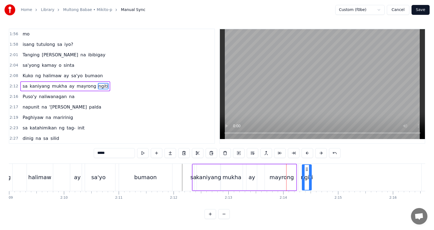
drag, startPoint x: 293, startPoint y: 168, endPoint x: 306, endPoint y: 171, distance: 13.6
click at [307, 169] on icon at bounding box center [307, 169] width 4 height 4
drag, startPoint x: 311, startPoint y: 177, endPoint x: 328, endPoint y: 180, distance: 17.3
click at [338, 179] on div "ngiti" at bounding box center [320, 177] width 36 height 26
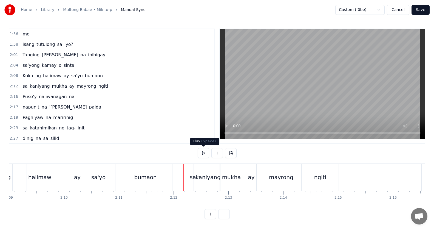
click at [205, 153] on button at bounding box center [204, 153] width 12 height 10
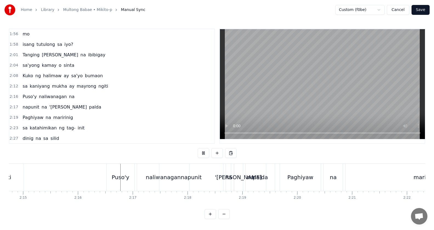
click at [205, 153] on button at bounding box center [204, 153] width 12 height 10
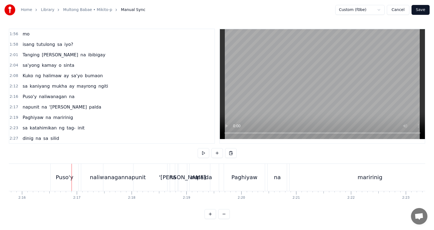
scroll to position [0, 7447]
click at [211, 203] on div "tila ba unti nang nagwawala na parang isang nasulukan na daga Ngayon, ang pag-a…" at bounding box center [217, 183] width 417 height 41
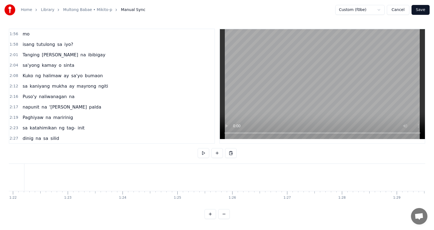
scroll to position [0, 4462]
click at [205, 151] on button at bounding box center [204, 153] width 12 height 10
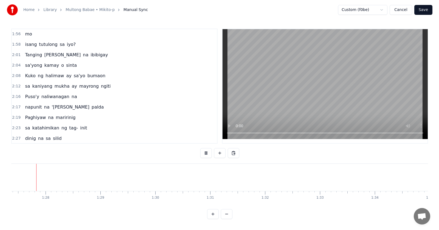
scroll to position [0, 4771]
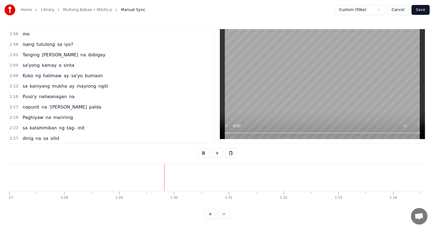
click at [421, 13] on button "Save" at bounding box center [421, 10] width 18 height 10
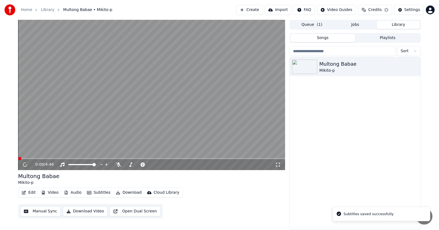
drag, startPoint x: 277, startPoint y: 165, endPoint x: 118, endPoint y: 217, distance: 167.6
click at [277, 165] on icon at bounding box center [277, 164] width 5 height 4
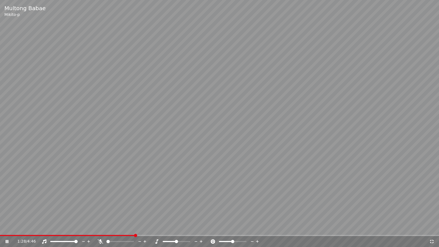
click at [135, 229] on span at bounding box center [219, 235] width 439 height 1
click at [265, 229] on span at bounding box center [219, 235] width 439 height 1
click at [73, 229] on div "2:58 / 4:46" at bounding box center [219, 241] width 439 height 11
click at [70, 229] on div "3:03 / 4:46" at bounding box center [219, 241] width 439 height 11
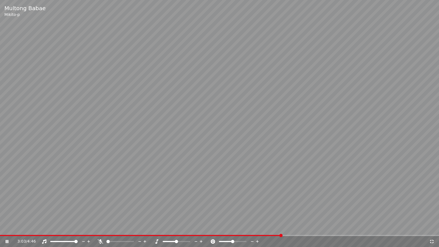
click at [70, 229] on video at bounding box center [219, 123] width 439 height 247
click at [70, 229] on span at bounding box center [35, 235] width 70 height 1
click at [11, 229] on icon at bounding box center [10, 241] width 13 height 4
click at [46, 229] on span at bounding box center [23, 235] width 46 height 1
click at [69, 229] on span at bounding box center [34, 235] width 69 height 1
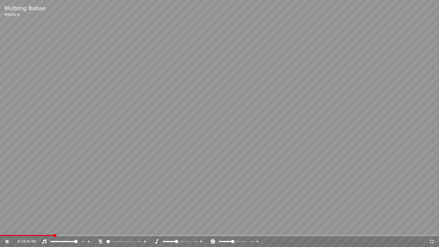
click at [54, 229] on span at bounding box center [27, 235] width 54 height 1
click at [47, 229] on span at bounding box center [23, 235] width 47 height 1
click at [163, 229] on span at bounding box center [219, 235] width 439 height 1
click at [147, 229] on span at bounding box center [82, 235] width 165 height 1
click at [131, 229] on span at bounding box center [66, 235] width 132 height 1
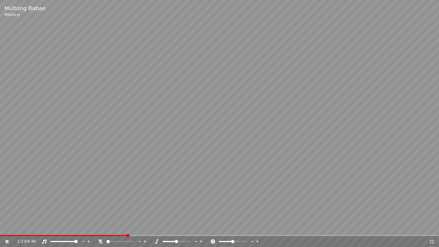
click at [127, 229] on span at bounding box center [63, 235] width 127 height 1
click at [76, 229] on div "2:29 / 4:46" at bounding box center [219, 241] width 439 height 11
click at [77, 229] on span at bounding box center [114, 235] width 229 height 1
click at [89, 229] on span at bounding box center [44, 235] width 89 height 1
click at [73, 229] on video at bounding box center [219, 123] width 439 height 247
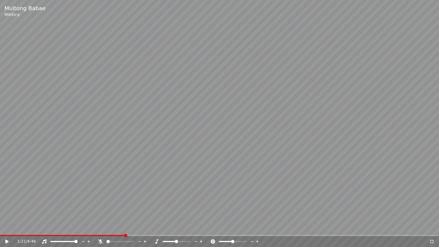
click at [72, 229] on div "1:21 / 4:46" at bounding box center [219, 241] width 439 height 11
click at [71, 229] on div "1:21 / 4:46" at bounding box center [219, 241] width 439 height 11
click at [71, 229] on video at bounding box center [219, 123] width 439 height 247
click at [70, 229] on span at bounding box center [35, 235] width 70 height 1
click at [72, 229] on span at bounding box center [68, 235] width 137 height 1
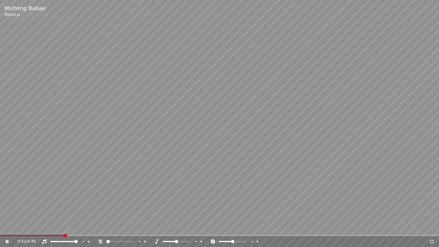
click at [64, 229] on span at bounding box center [32, 235] width 64 height 1
click at [75, 229] on video at bounding box center [219, 123] width 439 height 247
click at [74, 229] on span at bounding box center [62, 235] width 124 height 1
click at [3, 229] on div "0:48 / 4:46" at bounding box center [219, 241] width 434 height 5
click at [8, 229] on icon at bounding box center [6, 241] width 3 height 4
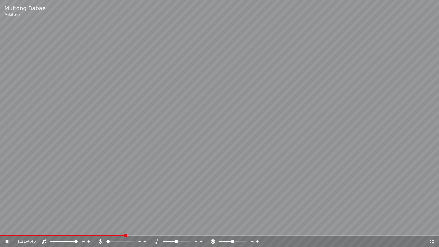
click at [64, 229] on video at bounding box center [219, 123] width 439 height 247
click at [60, 229] on video at bounding box center [219, 123] width 439 height 247
click at [0, 229] on video at bounding box center [219, 123] width 439 height 247
click at [0, 229] on span at bounding box center [1, 235] width 2 height 1
click at [7, 229] on icon at bounding box center [6, 241] width 3 height 4
